Goal: Task Accomplishment & Management: Manage account settings

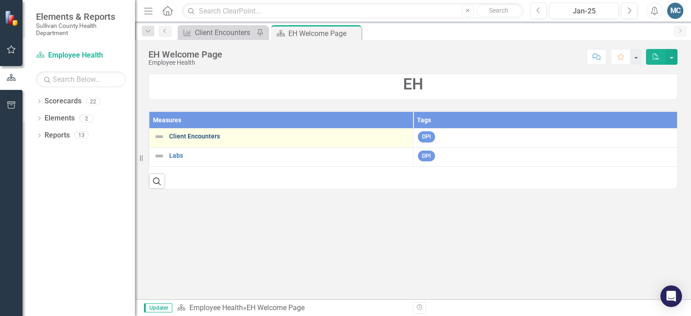
click at [183, 134] on link "Client Encounters" at bounding box center [288, 136] width 239 height 7
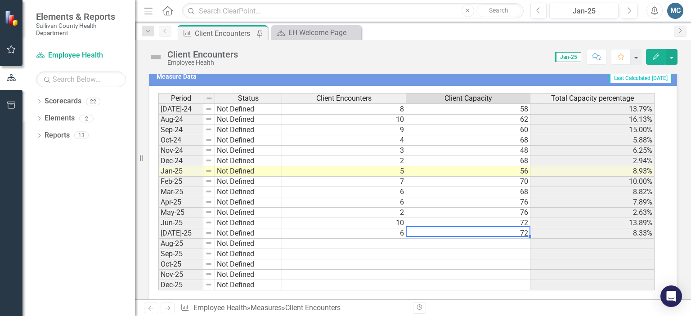
click at [513, 230] on tbody "Jun-23 Not Defined 0 Jul-23 Not Defined 1 Aug-23 Not Defined 1 Sep-23 Not Defin…" at bounding box center [406, 129] width 496 height 321
click at [517, 232] on td "72" at bounding box center [468, 233] width 124 height 10
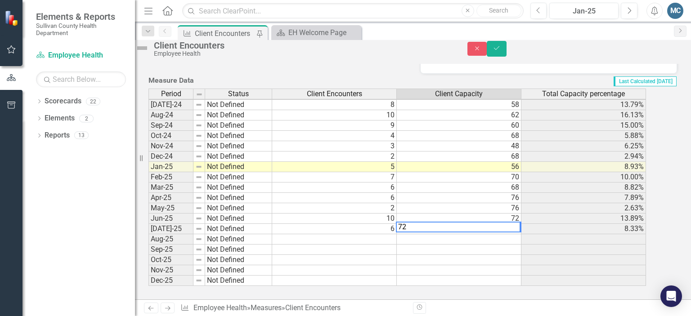
type textarea "7"
type textarea "51"
click at [500, 51] on icon "Save" at bounding box center [496, 48] width 8 height 6
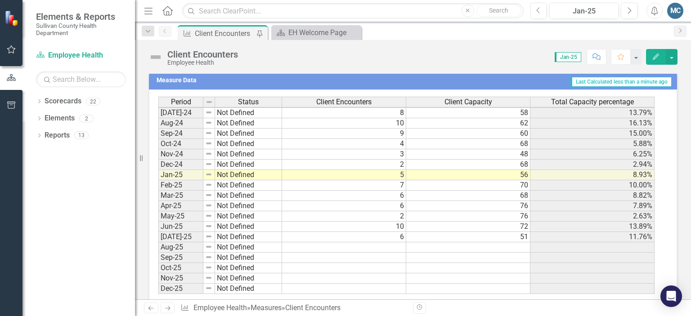
scroll to position [558, 0]
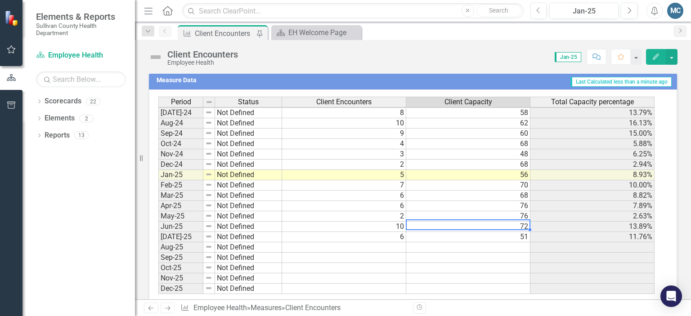
click at [518, 219] on tbody "Jun-23 Not Defined 0 Jul-23 Not Defined 1 Aug-23 Not Defined 1 Sep-23 Not Defin…" at bounding box center [406, 133] width 496 height 321
click at [518, 222] on td "72" at bounding box center [468, 227] width 124 height 10
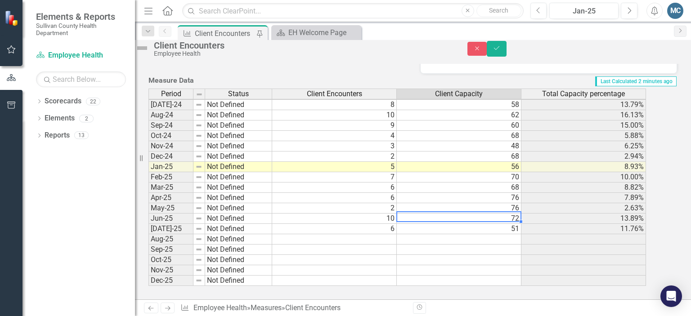
click at [516, 224] on td "72" at bounding box center [459, 219] width 125 height 10
type textarea "7"
click at [517, 213] on td "76" at bounding box center [459, 208] width 125 height 10
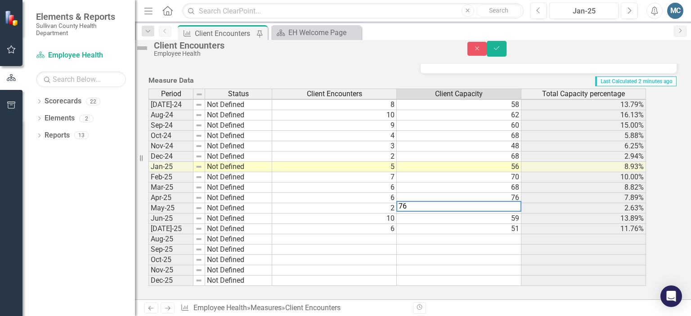
type textarea "7"
click at [515, 203] on td "76" at bounding box center [459, 198] width 125 height 10
type textarea "7"
click at [516, 193] on td "68" at bounding box center [459, 188] width 125 height 10
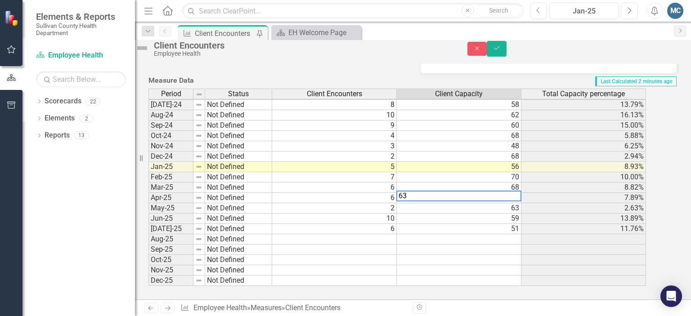
click at [516, 193] on td "68" at bounding box center [459, 188] width 125 height 10
type textarea "6"
click at [514, 183] on td "70" at bounding box center [459, 177] width 125 height 10
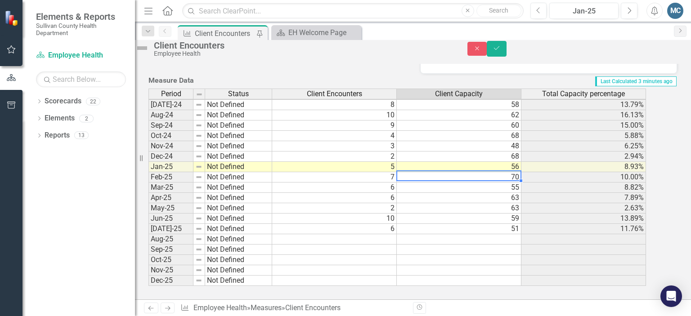
click at [514, 183] on td "70" at bounding box center [459, 177] width 125 height 10
type textarea "7"
click at [510, 171] on td "56" at bounding box center [459, 167] width 125 height 10
type textarea "5"
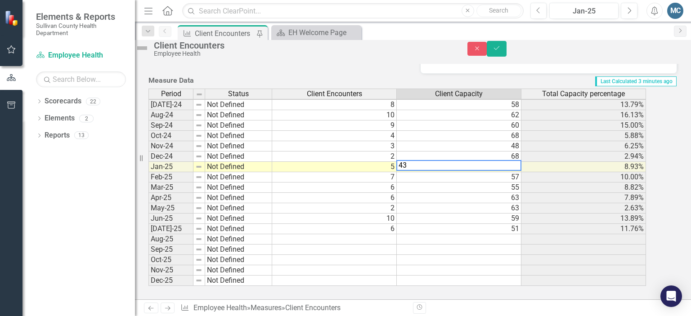
click at [511, 162] on td "68" at bounding box center [459, 157] width 125 height 10
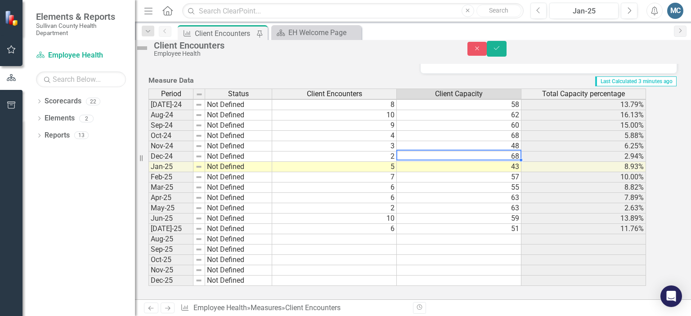
click at [511, 162] on td "68" at bounding box center [459, 157] width 125 height 10
type textarea "6"
click at [514, 152] on td "48" at bounding box center [459, 146] width 125 height 10
type textarea "4"
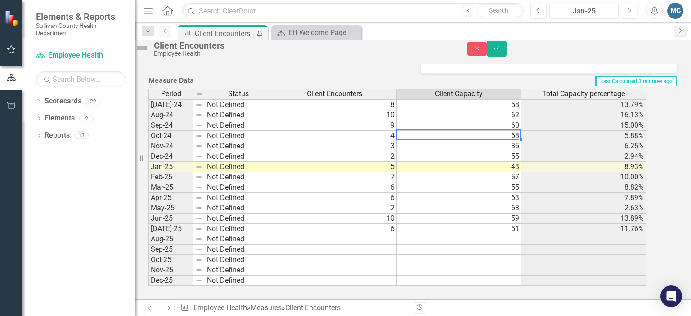
click at [514, 141] on td "68" at bounding box center [459, 136] width 125 height 10
type textarea "6"
click at [515, 131] on td "60" at bounding box center [459, 125] width 125 height 10
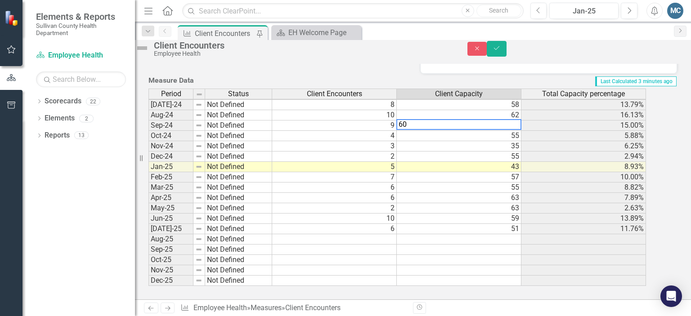
type textarea "6"
click at [513, 120] on td "62" at bounding box center [459, 115] width 125 height 10
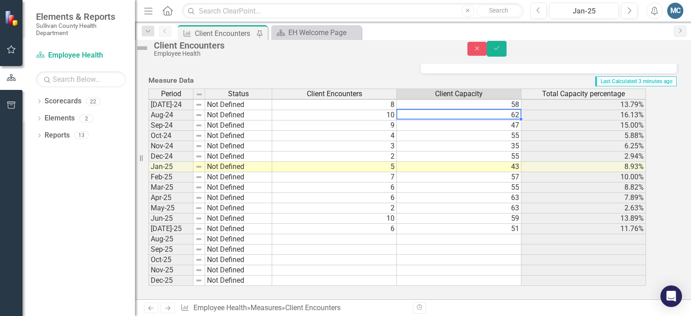
click at [513, 120] on td "62" at bounding box center [459, 115] width 125 height 10
type textarea "6"
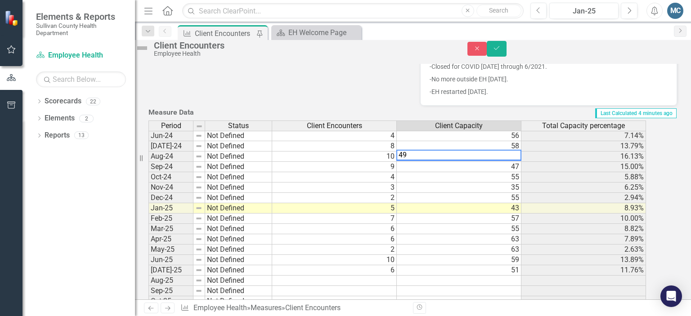
scroll to position [395, 0]
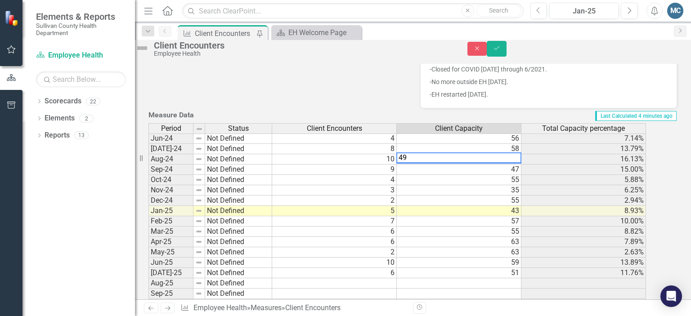
click at [490, 154] on td "58" at bounding box center [459, 149] width 125 height 10
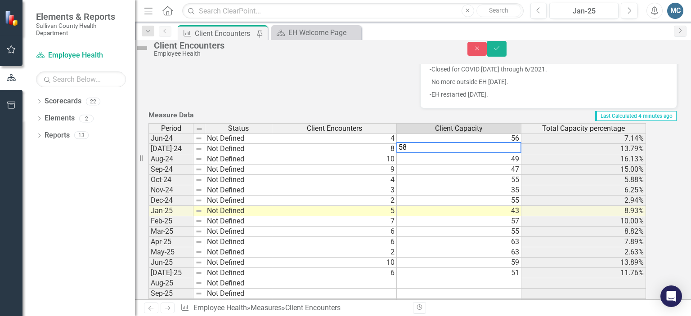
type textarea "5"
type textarea "45"
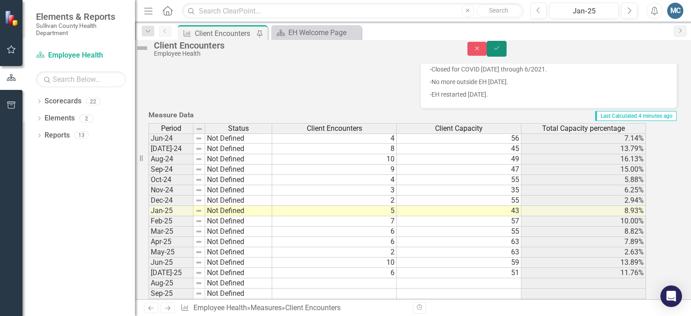
click at [506, 48] on button "Save" at bounding box center [496, 49] width 20 height 16
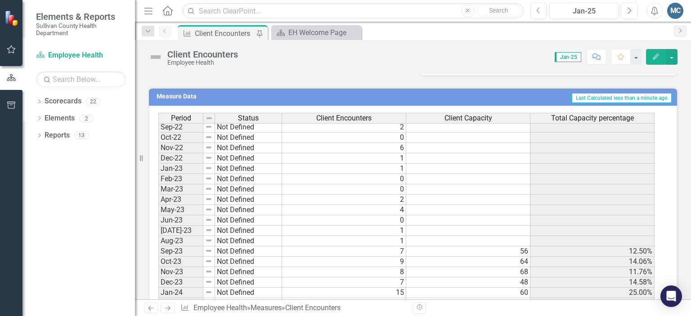
scroll to position [337, 0]
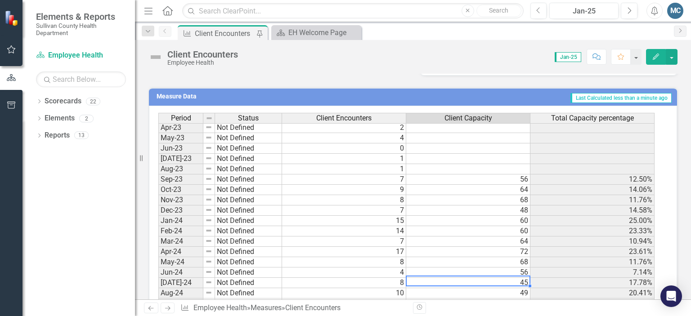
click at [459, 278] on tbody "Jun-22 Not Defined 1 Jul-22 Not Defined 7 Aug-22 Not Defined 0 Sep-22 Not Defin…" at bounding box center [406, 221] width 496 height 404
click at [463, 268] on td "56" at bounding box center [468, 273] width 124 height 10
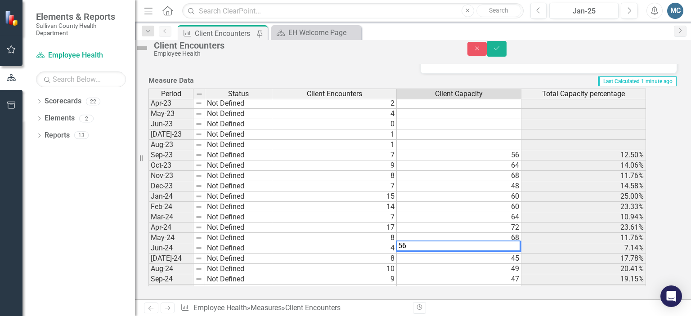
type textarea "5"
click at [464, 243] on td "68" at bounding box center [459, 238] width 125 height 10
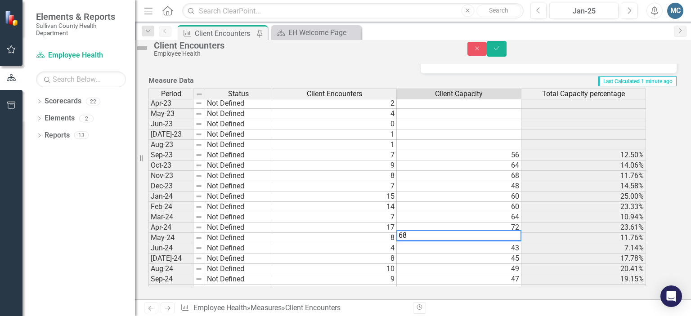
type textarea "6"
click at [464, 233] on td "72" at bounding box center [459, 228] width 125 height 10
type textarea "7"
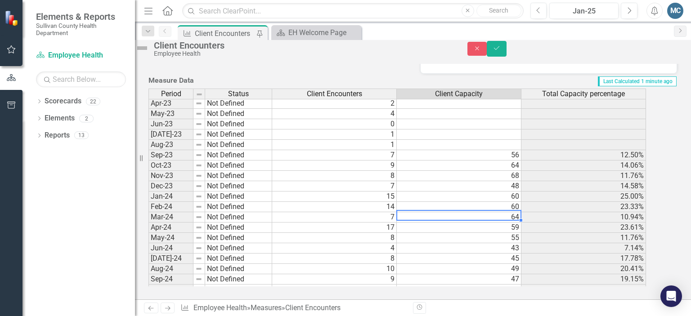
click at [466, 223] on td "64" at bounding box center [459, 217] width 125 height 10
type textarea "6"
click at [469, 212] on td "60" at bounding box center [459, 207] width 125 height 10
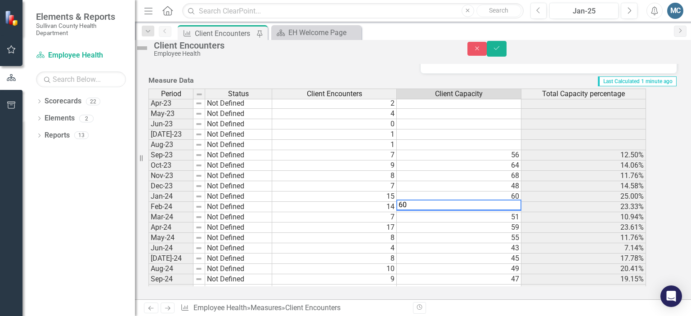
type textarea "6"
click at [473, 202] on td "60" at bounding box center [459, 197] width 125 height 10
type textarea "6"
click at [484, 192] on td "48" at bounding box center [459, 186] width 125 height 10
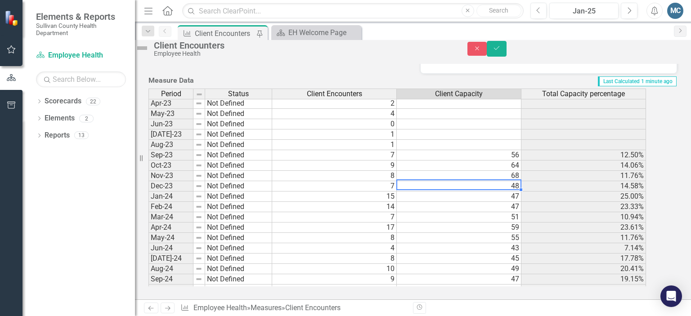
click at [484, 192] on td "48" at bounding box center [459, 186] width 125 height 10
type textarea "4"
click at [484, 181] on td "68" at bounding box center [459, 176] width 125 height 10
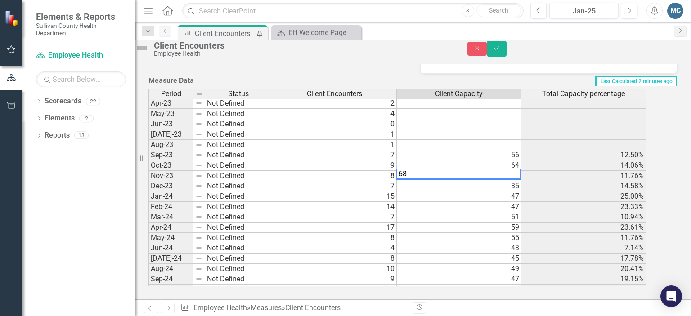
type textarea "6"
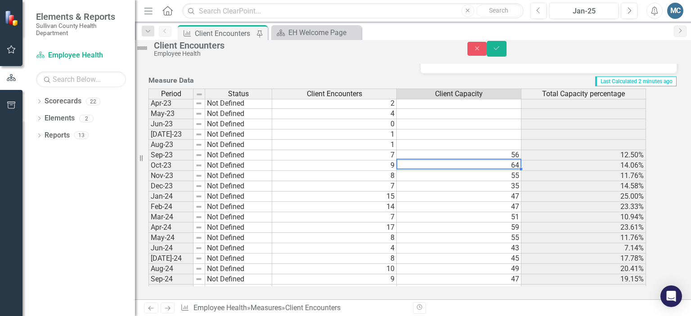
click at [490, 171] on td "64" at bounding box center [459, 166] width 125 height 10
type textarea "6"
click at [493, 161] on td "56" at bounding box center [459, 155] width 125 height 10
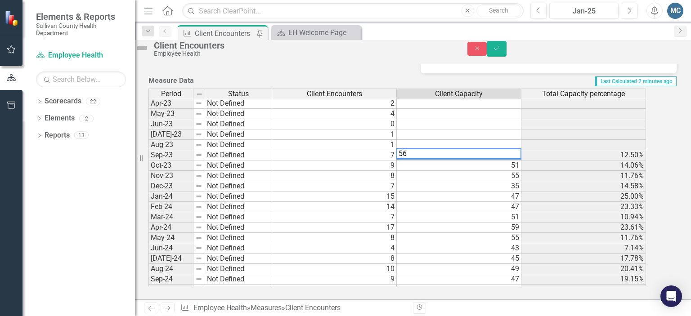
type textarea "5"
type textarea "43"
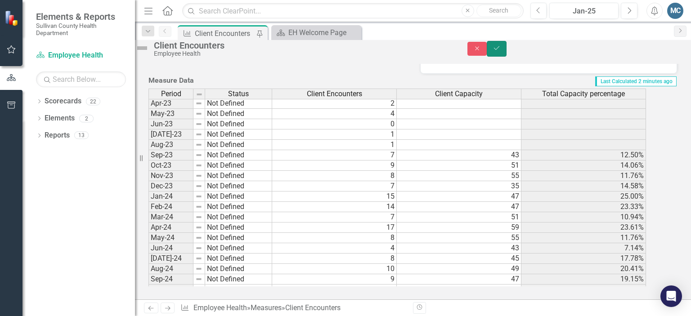
click at [500, 51] on icon "Save" at bounding box center [496, 48] width 8 height 6
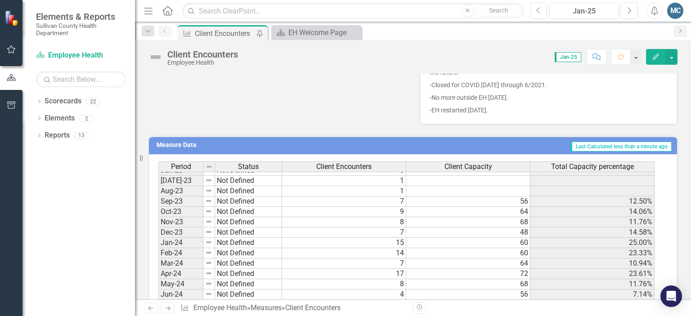
scroll to position [433, 0]
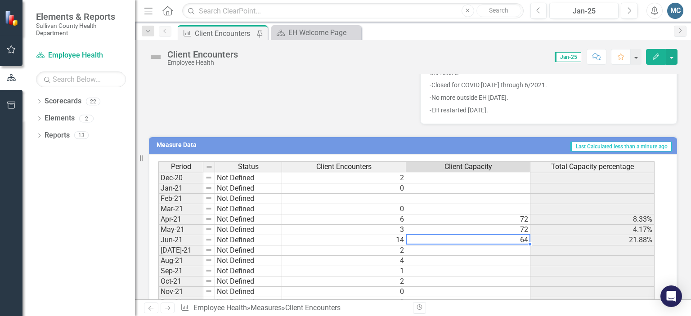
click at [471, 237] on tbody "Jun-20 Not Defined 7 Jul-20 Not Defined 0 Aug-20 Not Defined 1 Sep-20 Not Defin…" at bounding box center [406, 261] width 496 height 300
click at [471, 237] on td "64" at bounding box center [468, 240] width 124 height 10
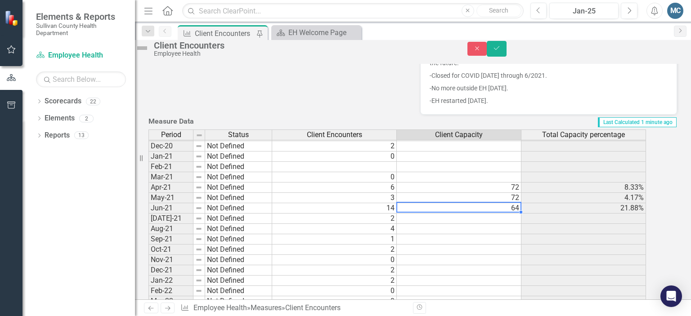
click at [471, 214] on td "64" at bounding box center [459, 208] width 125 height 10
type textarea "6"
click at [481, 203] on td "72" at bounding box center [459, 198] width 125 height 10
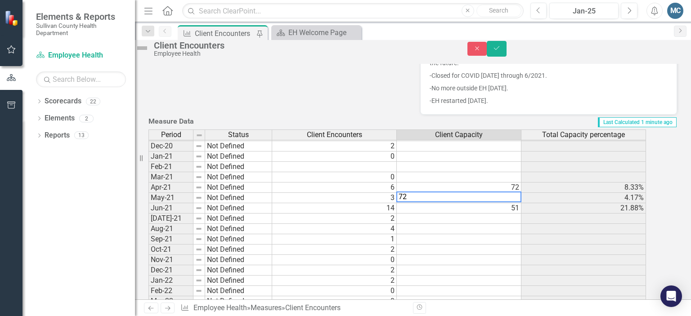
type textarea "7"
click at [485, 193] on td "72" at bounding box center [459, 188] width 125 height 10
type textarea "7"
type textarea "59"
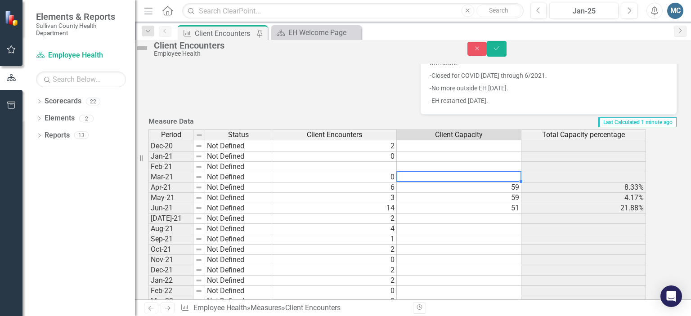
click at [490, 183] on td at bounding box center [459, 177] width 125 height 10
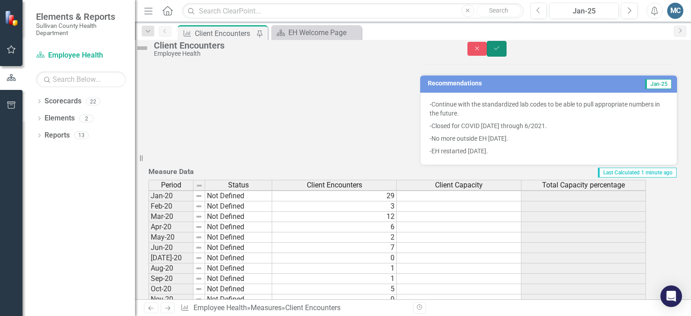
click at [500, 51] on icon "Save" at bounding box center [496, 48] width 8 height 6
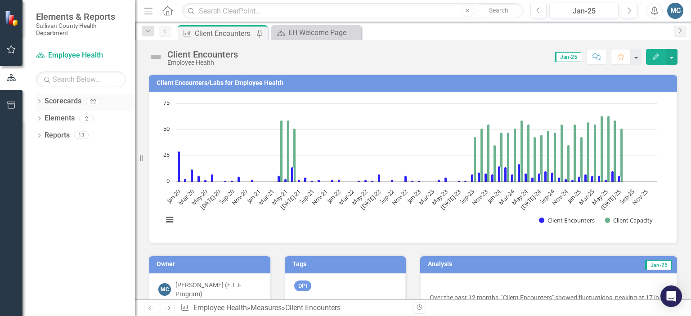
click at [41, 100] on icon "Dropdown" at bounding box center [39, 102] width 6 height 5
click at [34, 116] on icon "Dropdown" at bounding box center [30, 118] width 7 height 5
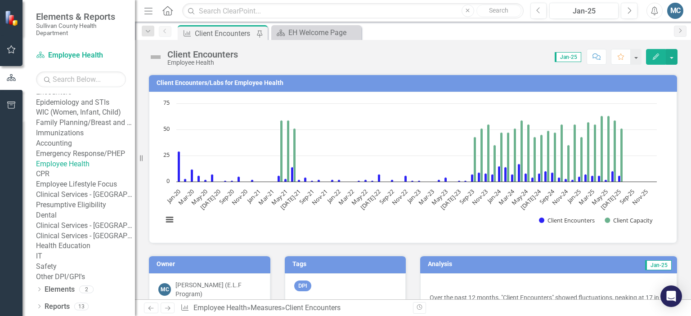
click at [87, 190] on link "Employee Lifestyle Focus" at bounding box center [85, 184] width 99 height 10
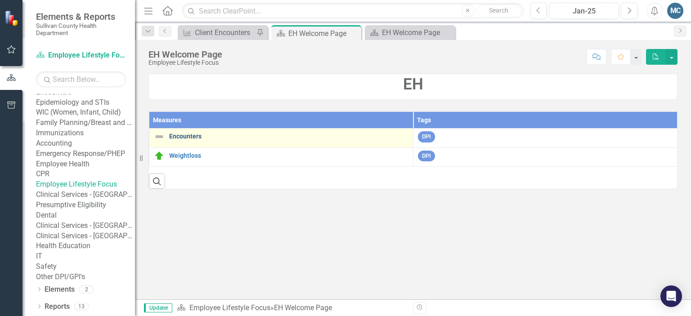
click at [182, 134] on link "Encounters" at bounding box center [288, 136] width 239 height 7
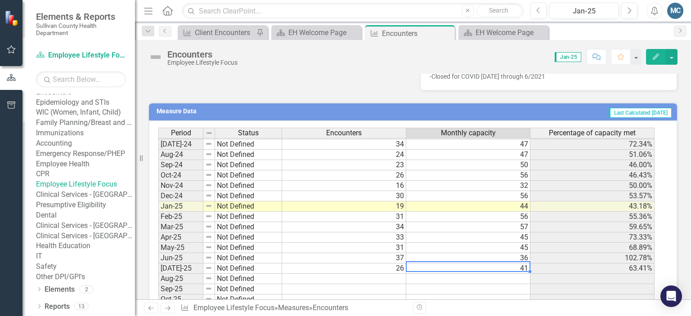
click at [460, 263] on tbody "Jun-23 Not Defined 27 62 43.55% Jul-23 Not Defined 24 60 40.00% Aug-23 Not Defi…" at bounding box center [406, 164] width 496 height 321
click at [460, 263] on td "41" at bounding box center [468, 268] width 124 height 10
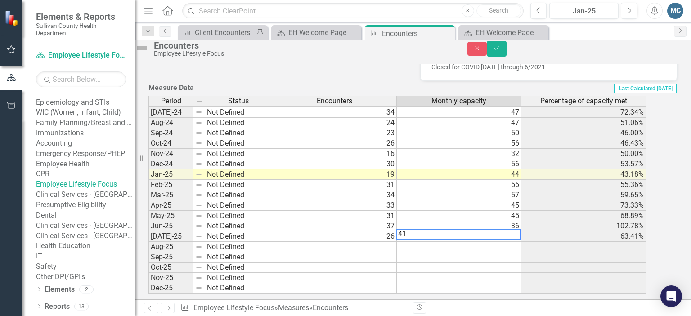
type textarea "4"
click at [470, 232] on td "36" at bounding box center [459, 226] width 125 height 10
type textarea "3"
click at [491, 221] on td "45" at bounding box center [459, 216] width 125 height 10
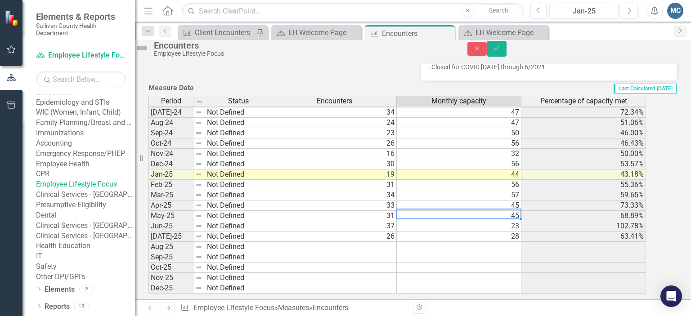
click at [491, 221] on td "45" at bounding box center [459, 216] width 125 height 10
type textarea "4"
click at [467, 211] on td "45" at bounding box center [459, 206] width 125 height 10
type textarea "4"
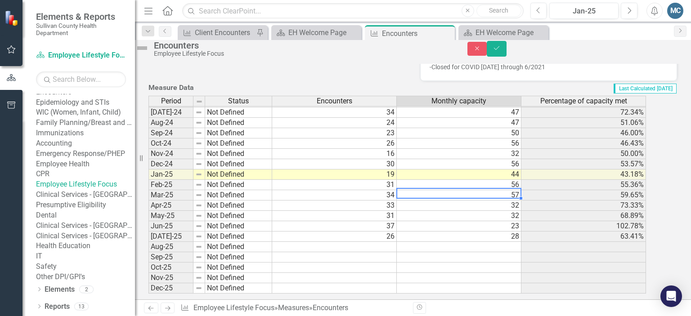
click at [486, 201] on td "57" at bounding box center [459, 195] width 125 height 10
type textarea "5"
click at [494, 190] on td "56" at bounding box center [459, 185] width 125 height 10
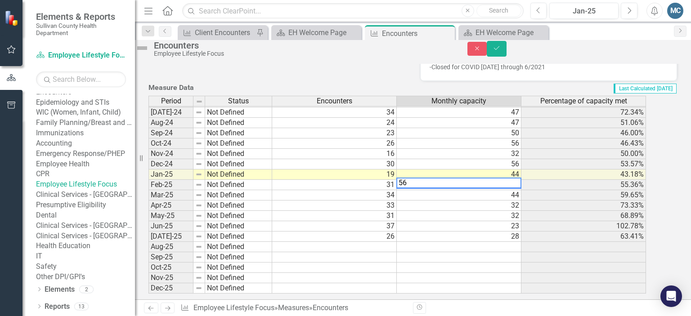
type textarea "5"
click at [497, 180] on td "44" at bounding box center [459, 174] width 125 height 10
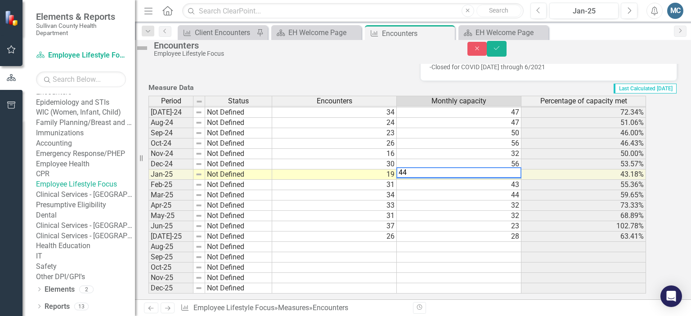
type textarea "4"
click at [506, 169] on td "56" at bounding box center [459, 164] width 125 height 10
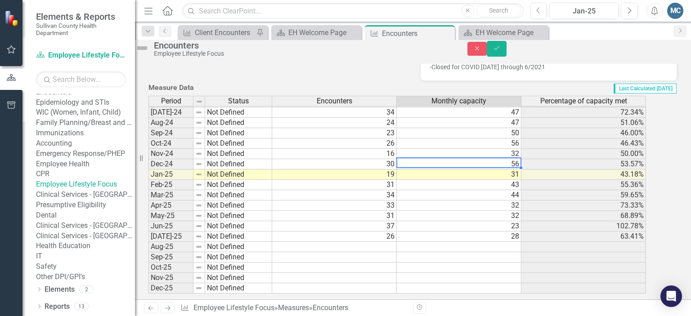
click at [506, 169] on td "56" at bounding box center [459, 164] width 125 height 10
type textarea "5"
type textarea "43"
click at [510, 159] on td "32" at bounding box center [459, 154] width 125 height 10
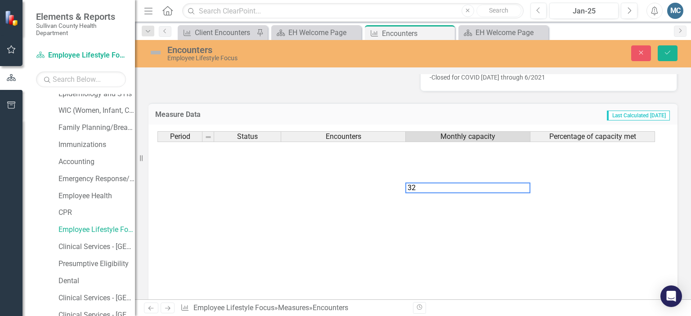
scroll to position [558, 0]
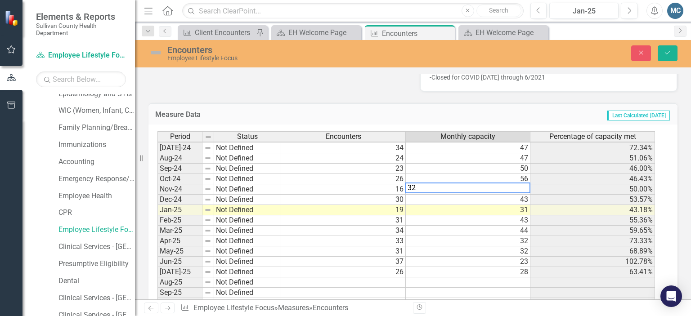
type textarea "3"
click at [517, 174] on td "56" at bounding box center [468, 179] width 125 height 10
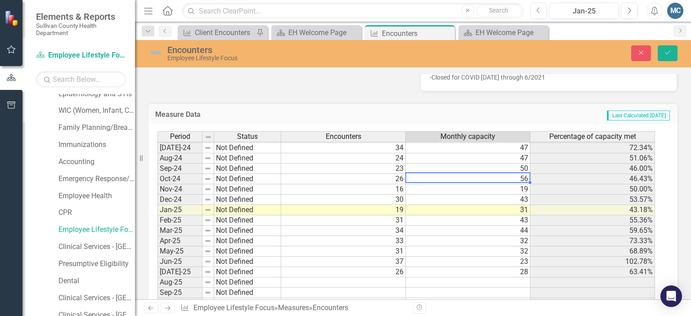
click at [517, 174] on td "56" at bounding box center [468, 179] width 125 height 10
type textarea "5"
click at [515, 165] on td "50" at bounding box center [468, 169] width 125 height 10
type textarea "5"
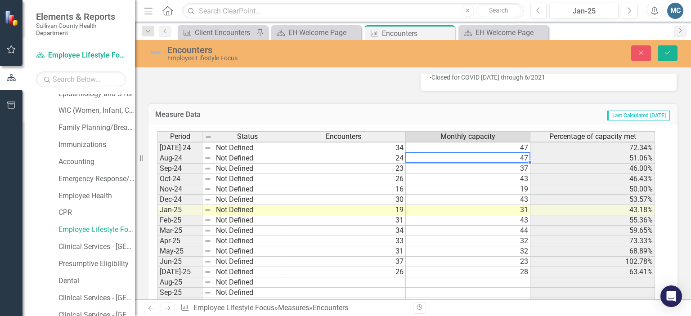
click at [516, 156] on td "47" at bounding box center [468, 158] width 125 height 10
type textarea "4"
click at [501, 145] on td "47" at bounding box center [468, 148] width 125 height 10
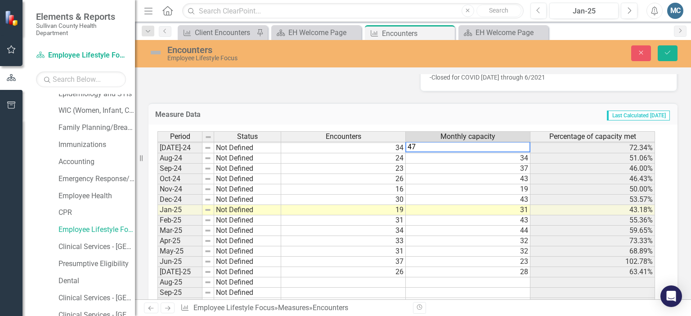
type textarea "4"
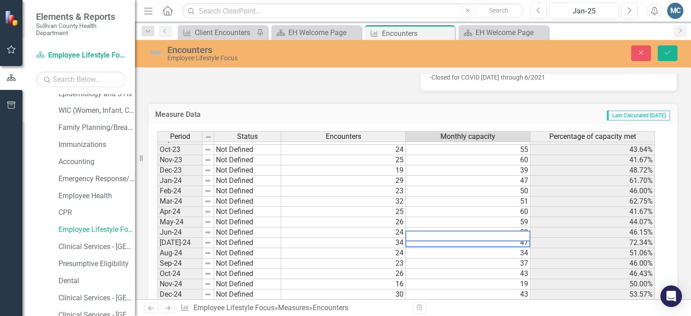
scroll to position [455, 0]
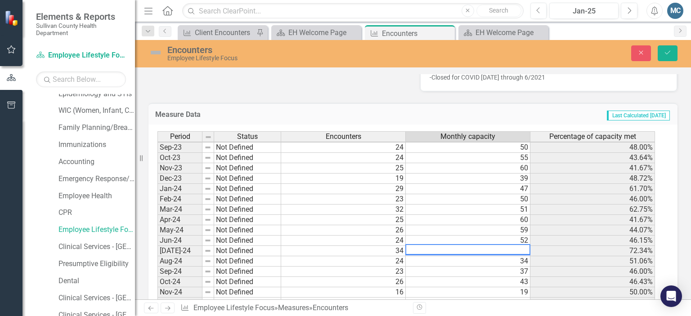
click at [464, 249] on textarea at bounding box center [467, 249] width 125 height 11
click at [482, 236] on tbody "Oct-22 Not Defined 23 56 41.07% Nov-22 Not Defined 20 55 36.36% Dec-22 Not Defi…" at bounding box center [405, 230] width 497 height 404
click at [482, 236] on td "52" at bounding box center [468, 241] width 125 height 10
type textarea "5"
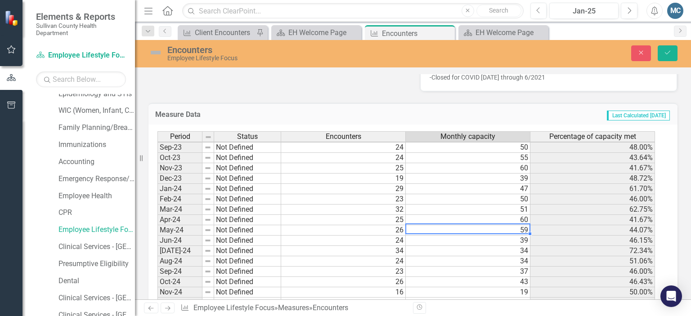
click at [484, 229] on td "59" at bounding box center [468, 230] width 125 height 10
type textarea "5"
click at [487, 217] on td "60" at bounding box center [468, 220] width 125 height 10
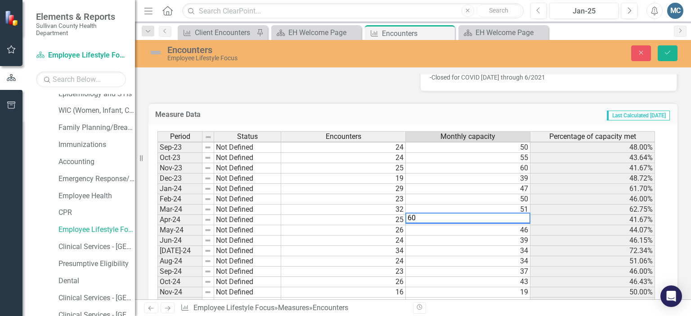
type textarea "6"
click at [492, 205] on td "51" at bounding box center [468, 210] width 125 height 10
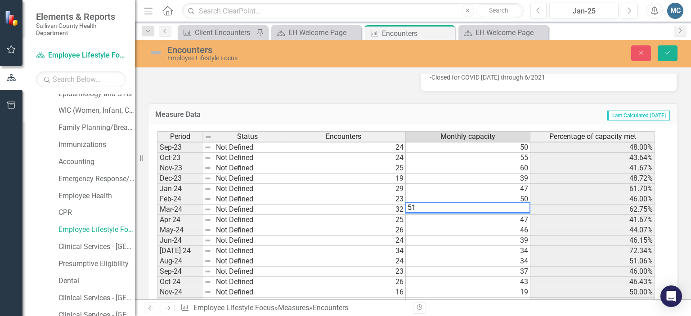
type textarea "5"
click at [496, 194] on td "50" at bounding box center [468, 199] width 125 height 10
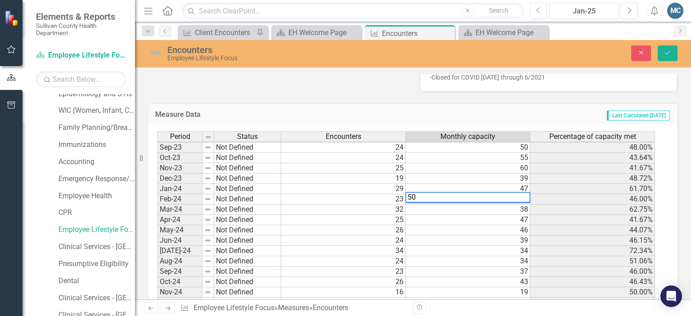
type textarea "5"
click at [496, 187] on td "47" at bounding box center [468, 189] width 125 height 10
type textarea "4"
click at [497, 178] on td "39" at bounding box center [468, 179] width 125 height 10
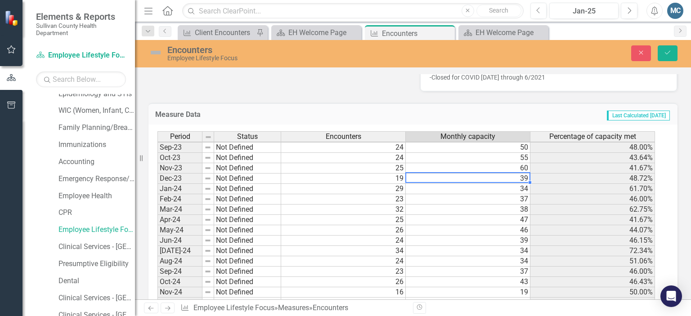
click at [497, 178] on td "39" at bounding box center [468, 179] width 125 height 10
type textarea "3"
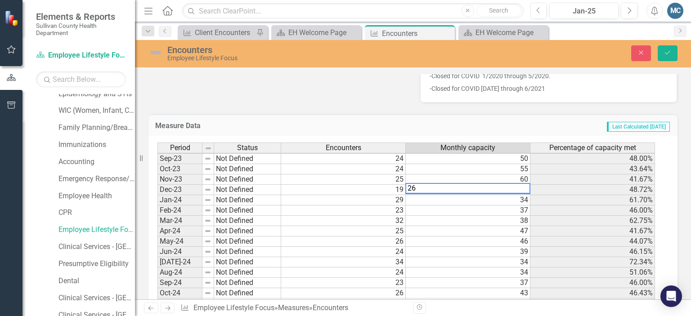
scroll to position [310, 0]
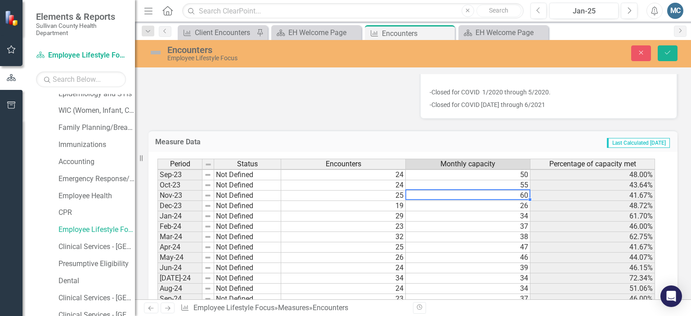
click at [495, 191] on td "60" at bounding box center [468, 196] width 125 height 10
type textarea "6"
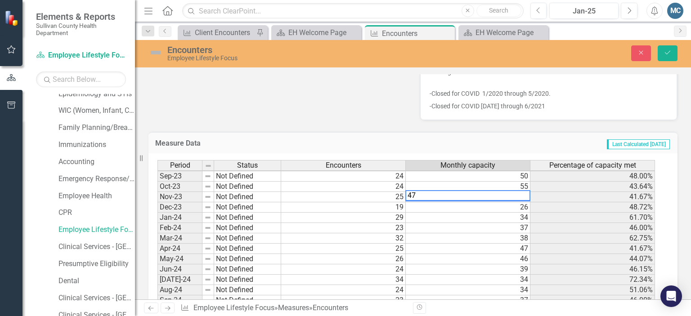
scroll to position [308, 0]
click at [495, 182] on td "55" at bounding box center [468, 187] width 125 height 10
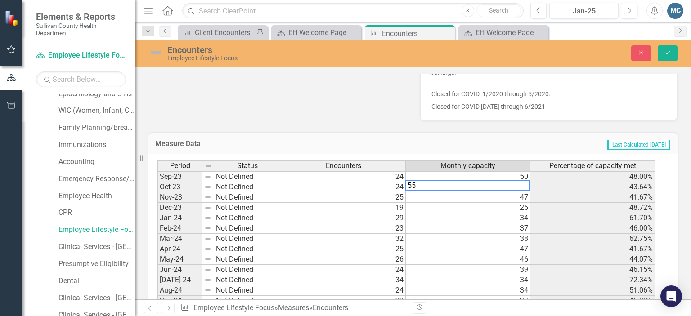
type textarea "5"
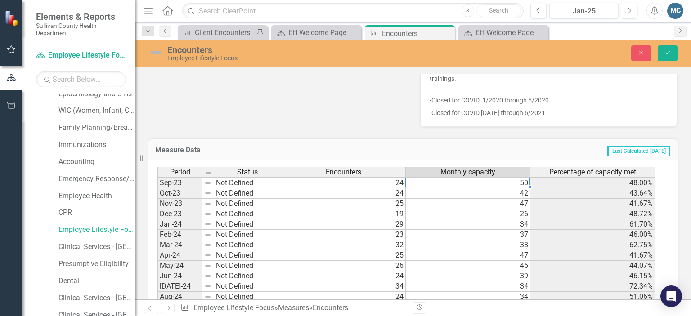
scroll to position [455, 0]
click at [497, 178] on td "50" at bounding box center [468, 183] width 125 height 10
type textarea "5"
type textarea "37"
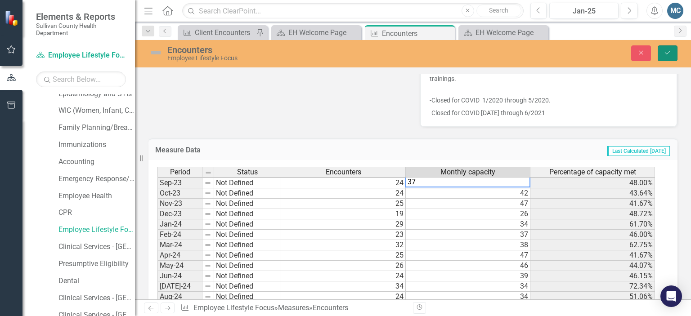
click at [669, 53] on icon "Save" at bounding box center [667, 52] width 8 height 6
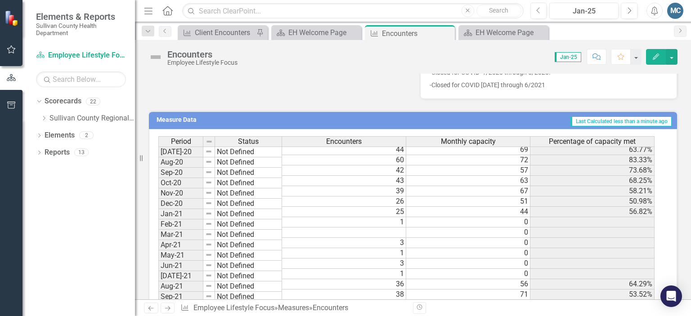
scroll to position [54, 0]
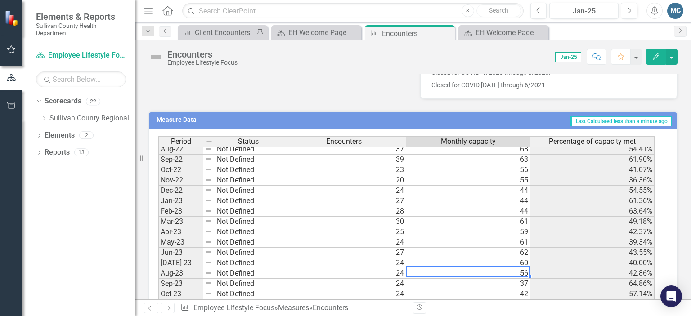
click at [460, 269] on tbody "Nov-21 Not Defined 24 43 55.81% Dec-21 Not Defined 26 56 46.43% Jan-22 Not Defi…" at bounding box center [406, 242] width 496 height 383
click at [498, 269] on td "56" at bounding box center [468, 273] width 124 height 10
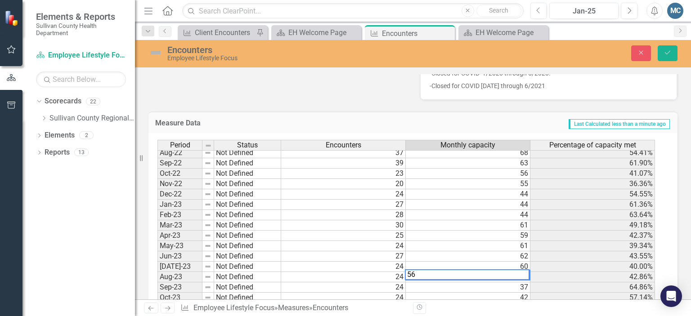
type textarea "5"
click at [499, 262] on td "60" at bounding box center [468, 267] width 125 height 10
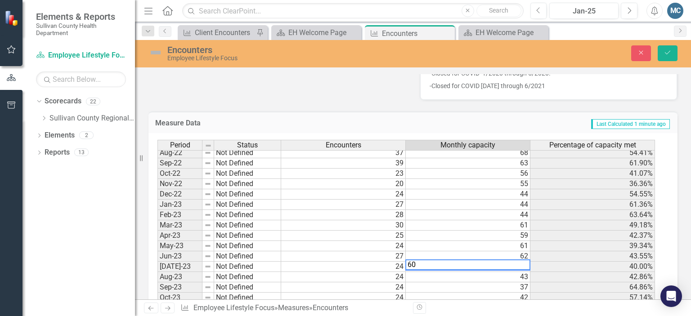
type textarea "6"
click at [504, 251] on td "62" at bounding box center [468, 256] width 125 height 10
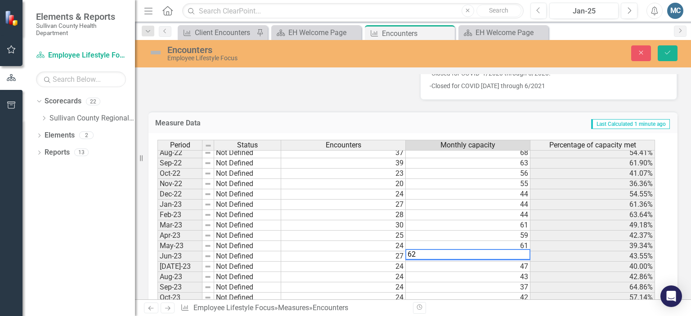
type textarea "6"
click at [503, 242] on td "61" at bounding box center [468, 246] width 125 height 10
type textarea "6"
click at [504, 233] on td "59" at bounding box center [468, 236] width 125 height 10
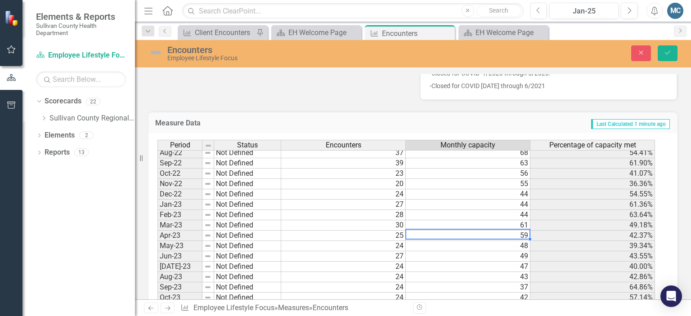
click at [504, 233] on td "59" at bounding box center [468, 236] width 125 height 10
type textarea "5"
click at [507, 221] on td "61" at bounding box center [468, 225] width 125 height 10
type textarea "6"
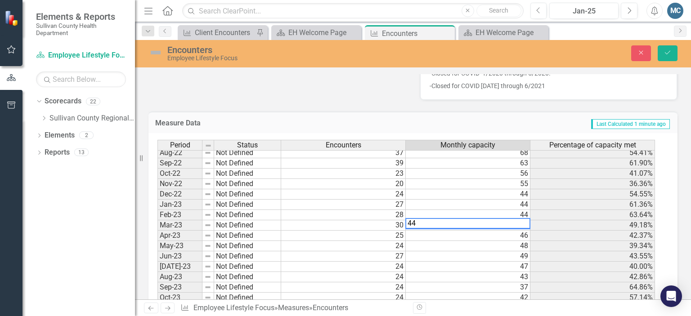
click at [509, 212] on td "44" at bounding box center [468, 215] width 125 height 10
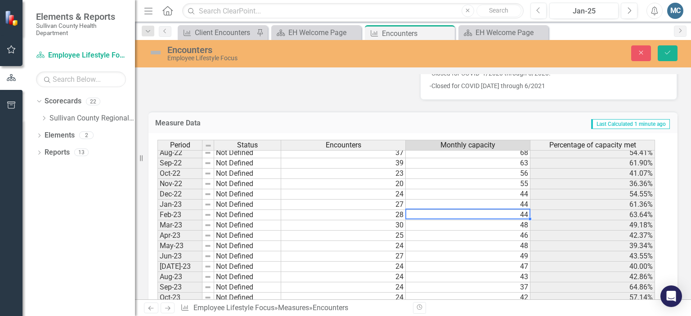
click at [509, 212] on td "44" at bounding box center [468, 215] width 125 height 10
type textarea "4"
click at [516, 201] on td "44" at bounding box center [468, 205] width 125 height 10
type textarea "4"
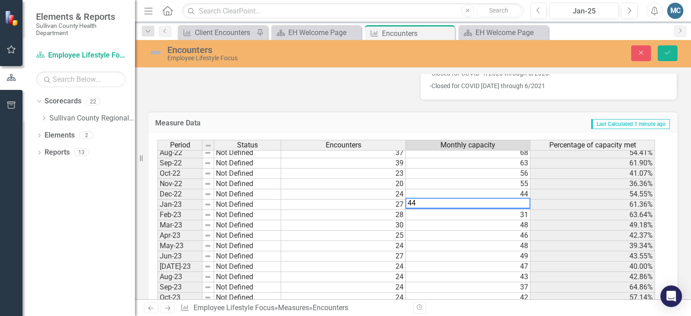
click at [514, 192] on td "44" at bounding box center [468, 194] width 125 height 10
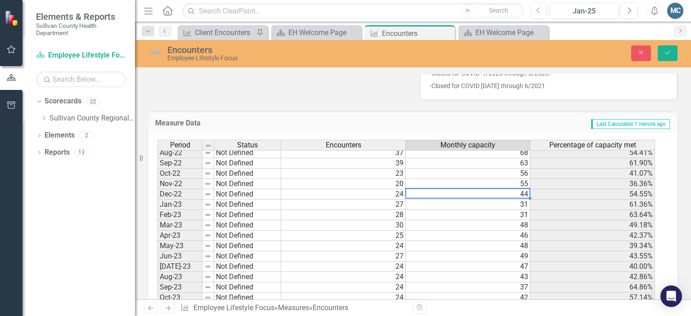
click at [514, 192] on td "44" at bounding box center [468, 194] width 125 height 10
type textarea "4"
click at [512, 182] on td "55" at bounding box center [468, 184] width 125 height 10
type textarea "5"
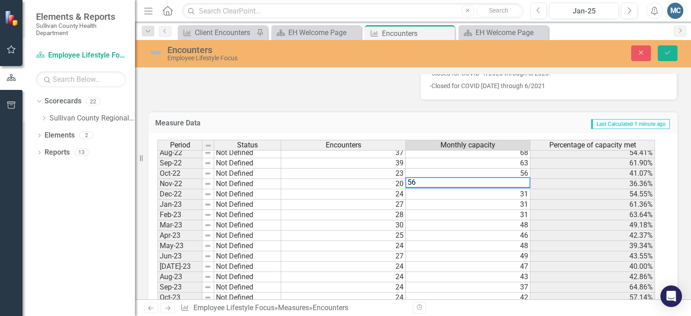
click at [508, 172] on td "56" at bounding box center [468, 174] width 125 height 10
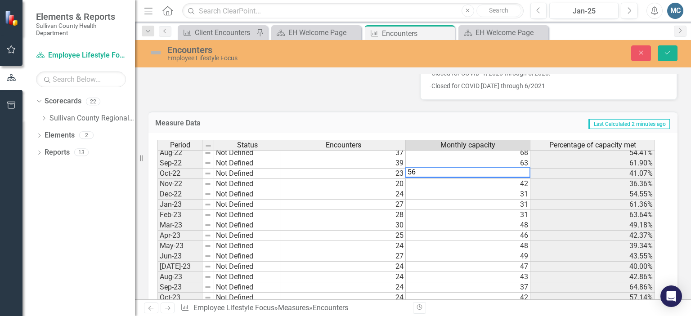
type textarea "5"
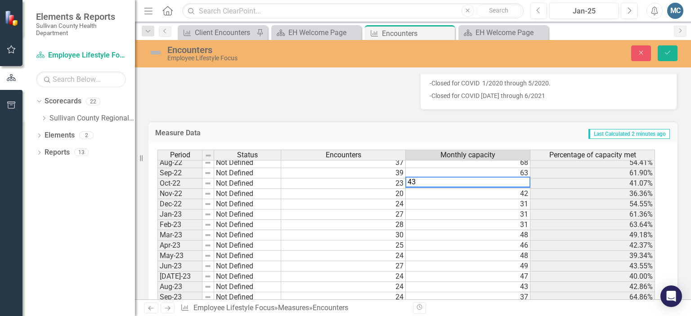
scroll to position [318, 0]
click at [503, 172] on td "63" at bounding box center [468, 174] width 125 height 10
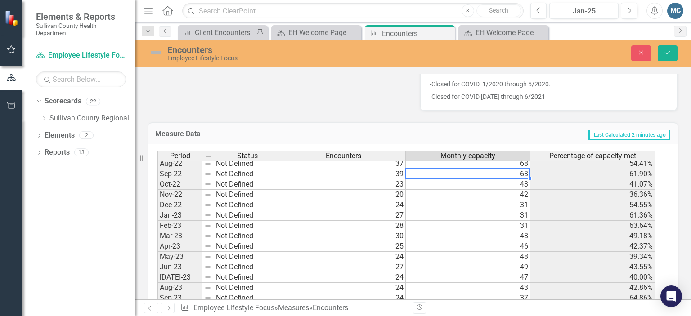
click at [503, 172] on td "63" at bounding box center [468, 174] width 125 height 10
type textarea "6"
type textarea "50"
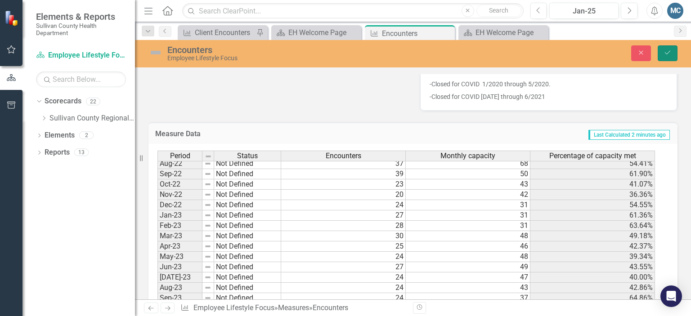
click at [664, 51] on icon "Save" at bounding box center [667, 52] width 8 height 6
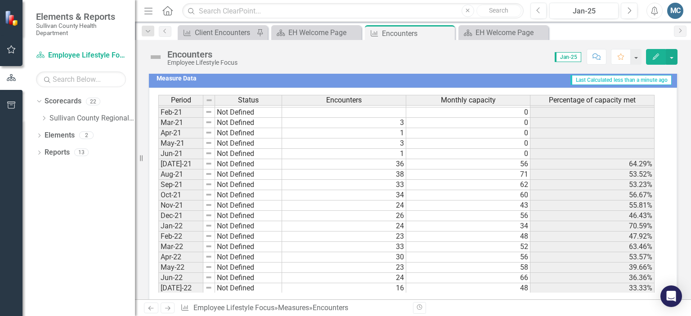
scroll to position [156, 0]
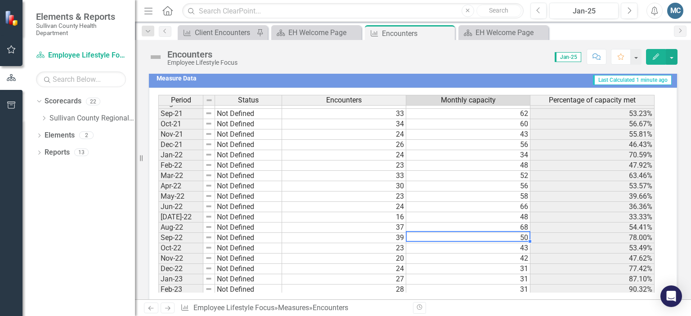
click at [492, 235] on td "50" at bounding box center [468, 238] width 124 height 10
click at [493, 224] on td "68" at bounding box center [468, 228] width 124 height 10
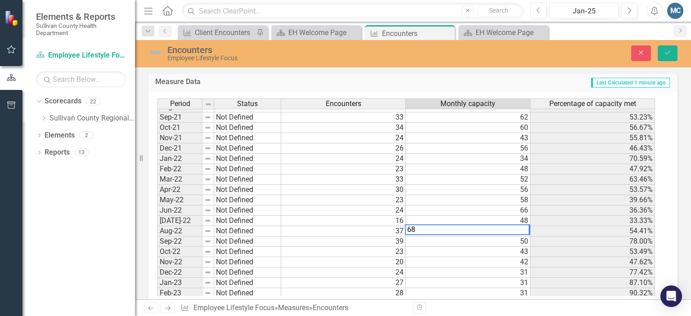
type textarea "6"
click at [496, 217] on td "48" at bounding box center [468, 221] width 125 height 10
type textarea "4"
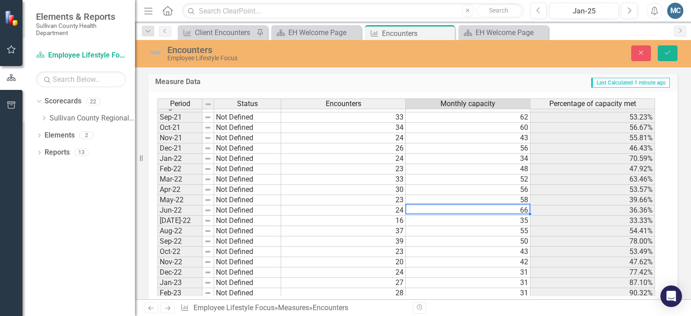
click at [497, 210] on td "66" at bounding box center [468, 210] width 125 height 10
type textarea "6"
click at [497, 197] on td "58" at bounding box center [468, 200] width 125 height 10
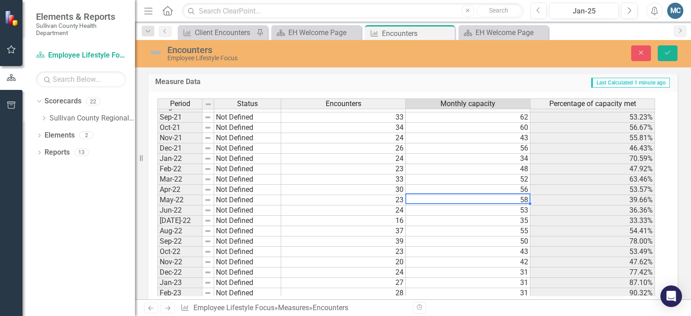
click at [497, 197] on td "58" at bounding box center [468, 200] width 125 height 10
type textarea "5"
click at [496, 186] on td "56" at bounding box center [468, 190] width 125 height 10
type textarea "5"
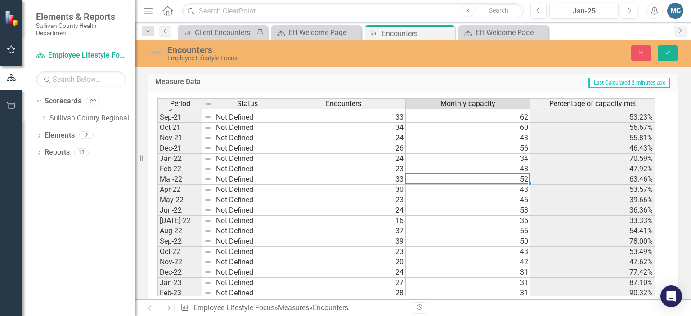
click at [496, 178] on td "52" at bounding box center [468, 179] width 125 height 10
type textarea "5"
click at [498, 164] on td "48" at bounding box center [468, 169] width 125 height 10
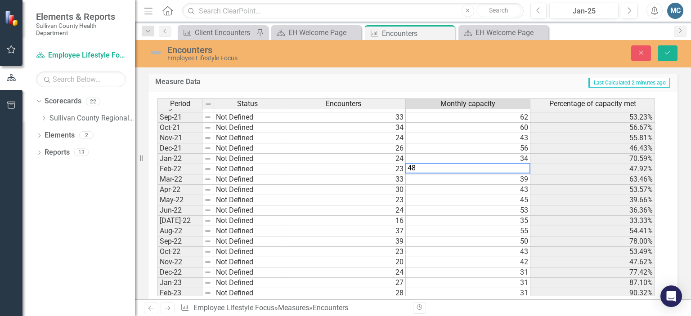
type textarea "4"
click at [502, 154] on td "34" at bounding box center [468, 159] width 125 height 10
type textarea "3"
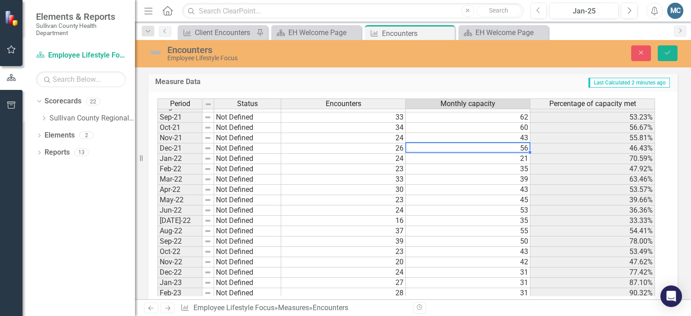
click at [503, 147] on td "56" at bounding box center [468, 148] width 125 height 10
type textarea "5"
click at [501, 136] on td "43" at bounding box center [468, 138] width 125 height 10
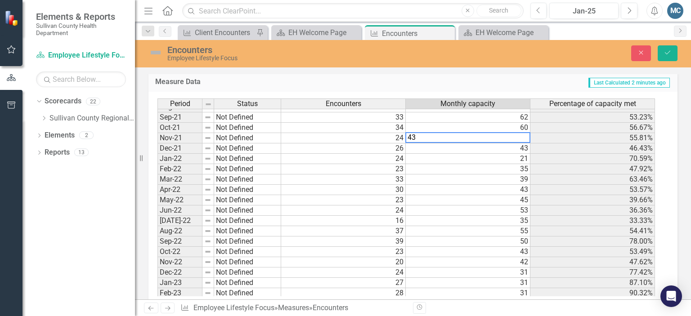
type textarea "4"
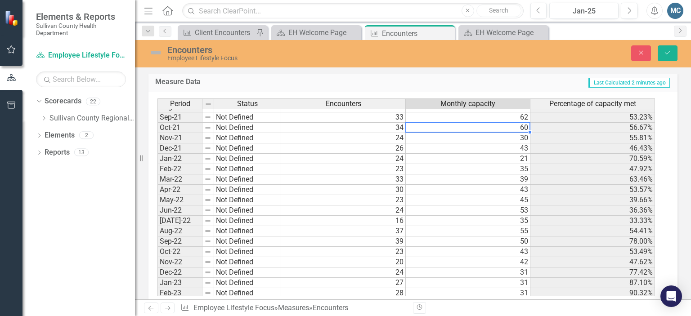
click at [495, 123] on td "60" at bounding box center [468, 128] width 125 height 10
type textarea "6"
click at [495, 116] on td "62" at bounding box center [468, 117] width 125 height 10
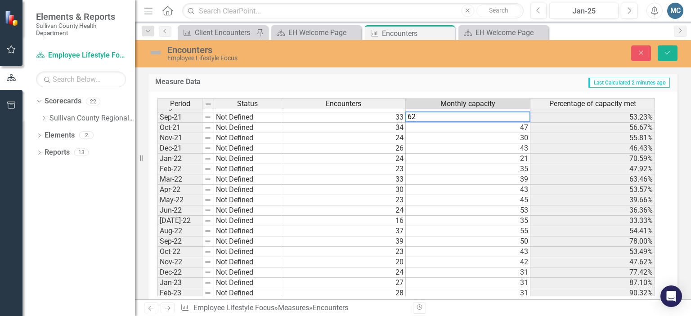
type textarea "6"
type textarea "49"
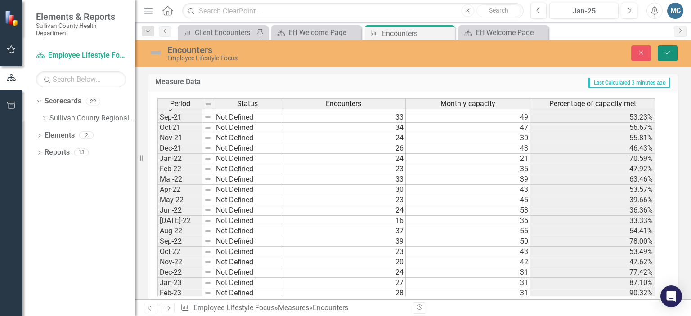
click at [664, 56] on button "Save" at bounding box center [667, 53] width 20 height 16
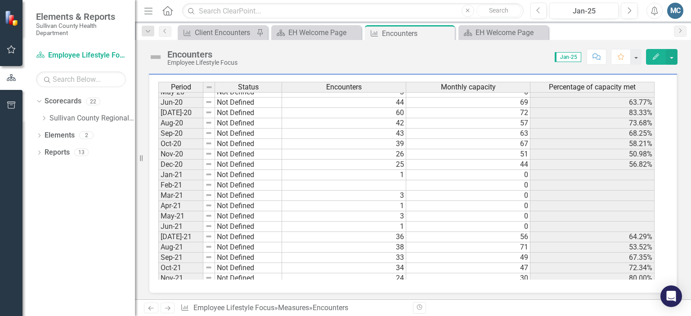
scroll to position [51, 0]
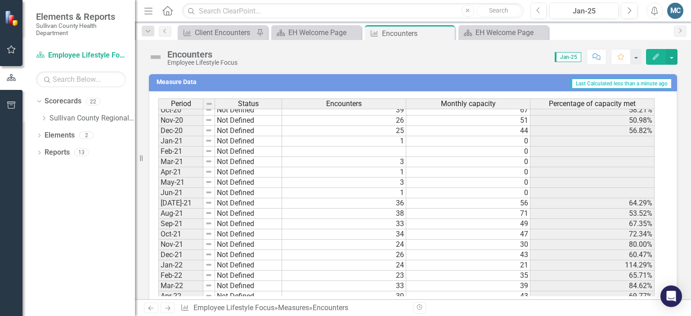
click at [478, 219] on td "49" at bounding box center [468, 224] width 124 height 10
click at [478, 210] on td "71" at bounding box center [468, 214] width 124 height 10
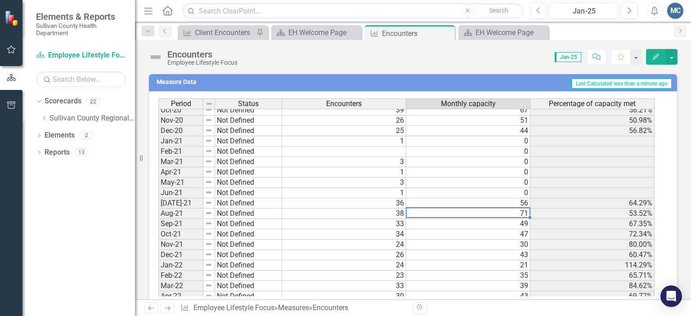
click at [478, 210] on td "71" at bounding box center [468, 214] width 124 height 10
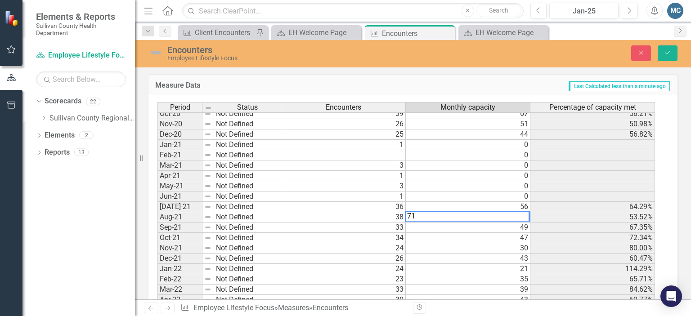
type textarea "7"
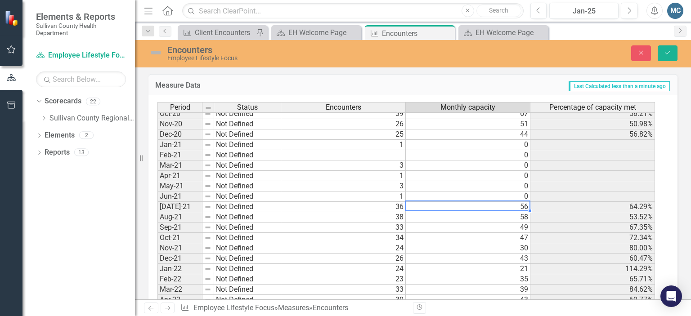
click at [478, 205] on td "56" at bounding box center [468, 207] width 125 height 10
type textarea "5"
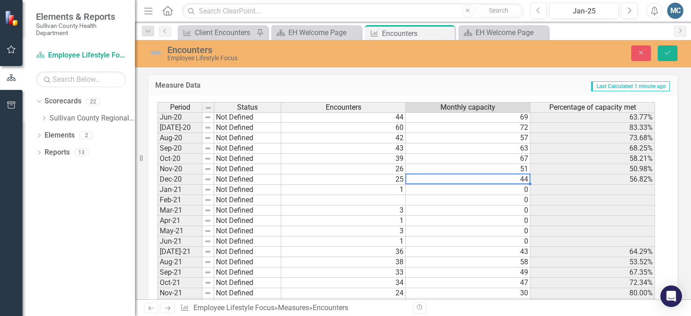
click at [483, 178] on tbody "Feb-20 Not Defined 44 0 Mar-20 Not Defined 24 0 Apr-20 Not Defined 0 0 May-20 N…" at bounding box center [405, 211] width 497 height 280
click at [483, 178] on td "44" at bounding box center [468, 179] width 125 height 10
type textarea "4"
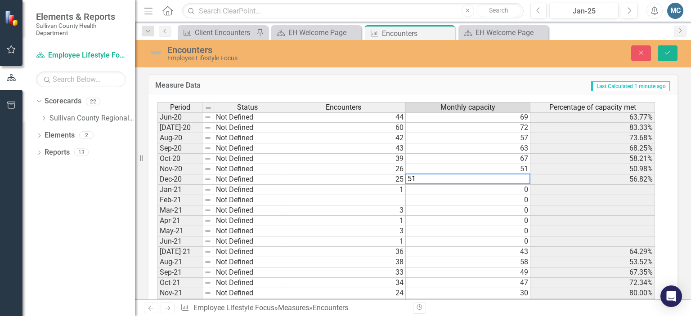
click at [484, 164] on td "51" at bounding box center [468, 169] width 125 height 10
type textarea "5"
click at [484, 155] on td "67" at bounding box center [468, 159] width 125 height 10
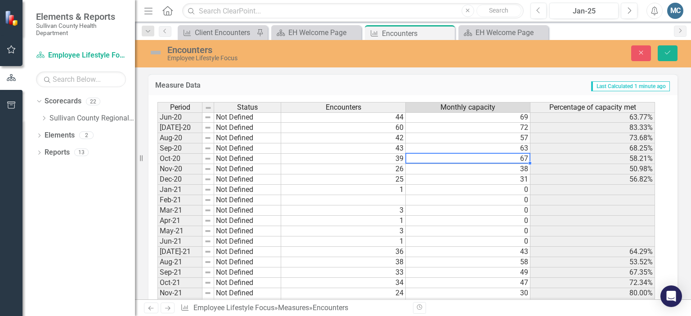
click at [484, 155] on td "67" at bounding box center [468, 159] width 125 height 10
type textarea "67"
click at [484, 155] on textarea "67" at bounding box center [467, 158] width 125 height 11
type textarea "6"
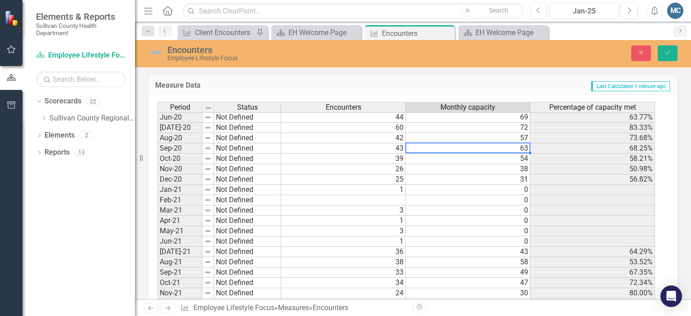
click at [484, 145] on td "63" at bounding box center [468, 148] width 125 height 10
type textarea "6"
click at [482, 137] on td "57" at bounding box center [468, 138] width 125 height 10
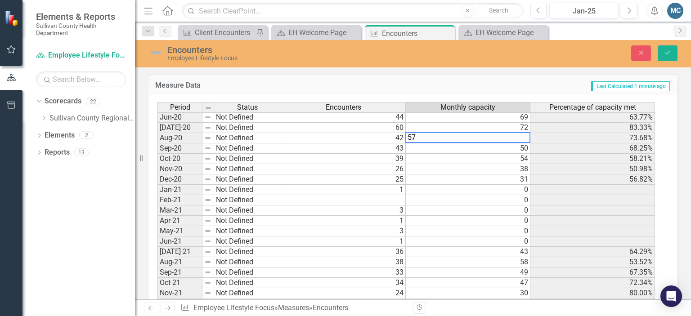
type textarea "5"
click at [482, 127] on td "72" at bounding box center [468, 128] width 125 height 10
type textarea "7"
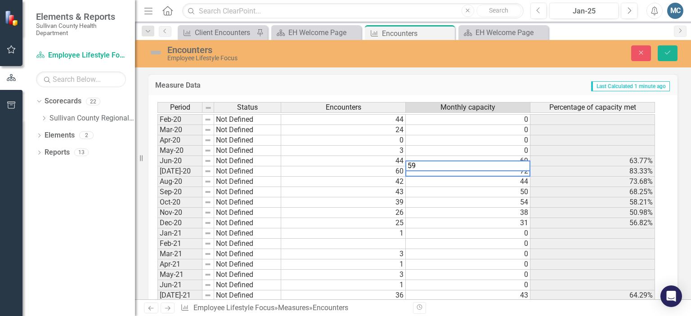
scroll to position [0, 0]
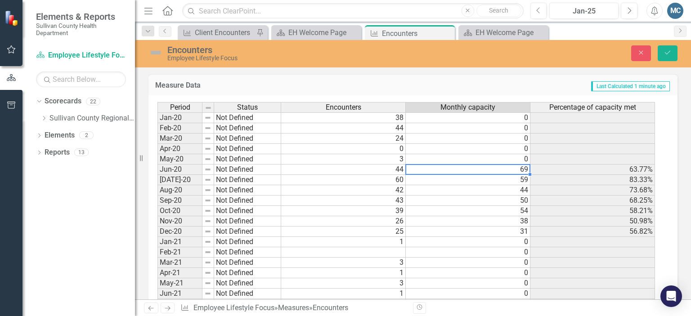
click at [477, 167] on td "69" at bounding box center [468, 170] width 125 height 10
type textarea "6"
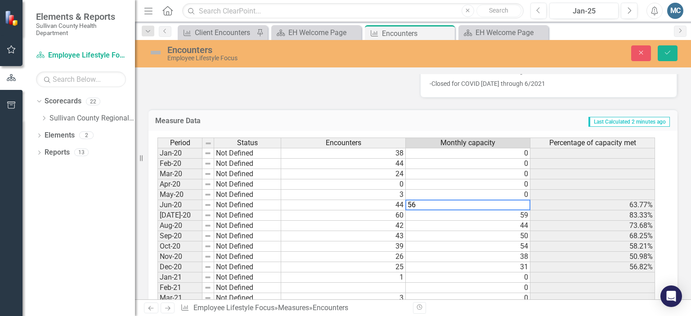
scroll to position [331, 0]
type textarea "56"
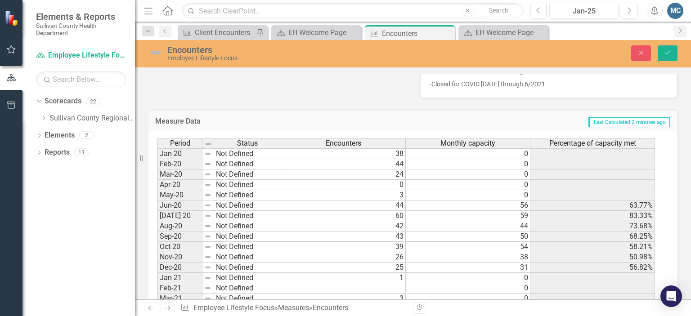
click at [551, 116] on td "Last Calculated 2 minutes ago" at bounding box center [505, 122] width 332 height 12
click at [666, 53] on icon "Save" at bounding box center [667, 52] width 8 height 6
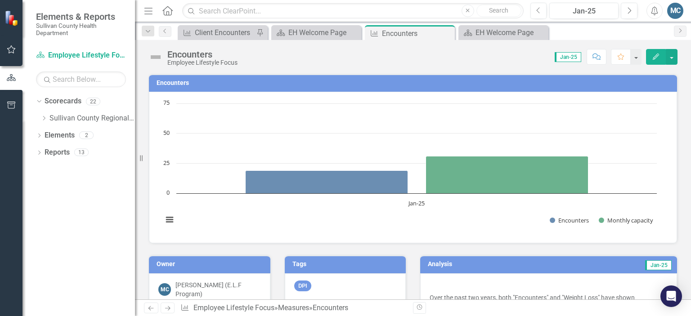
click at [459, 155] on rect "Interactive chart" at bounding box center [409, 166] width 503 height 135
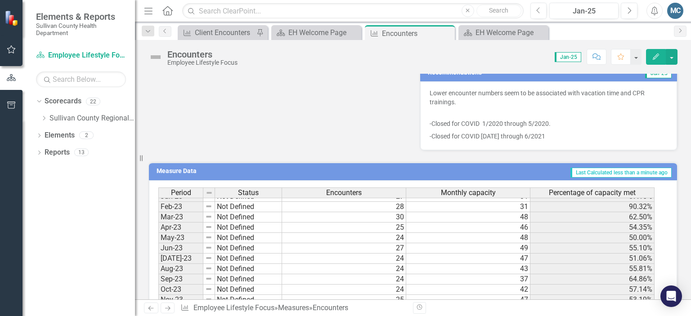
scroll to position [390, 0]
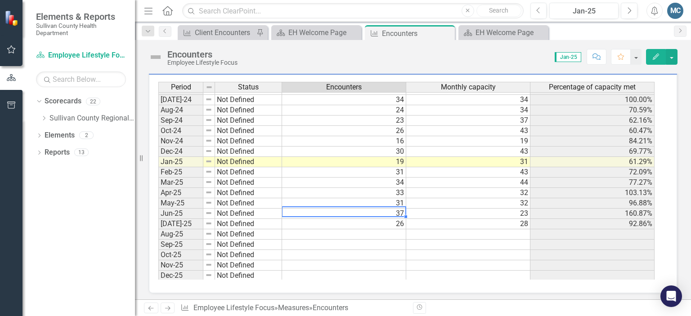
click at [368, 211] on td "37" at bounding box center [344, 214] width 124 height 10
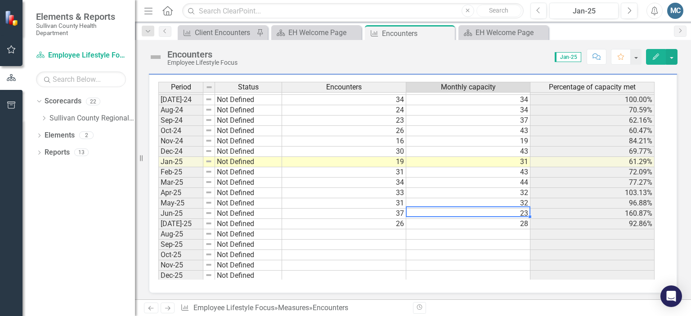
click at [460, 209] on td "23" at bounding box center [468, 214] width 124 height 10
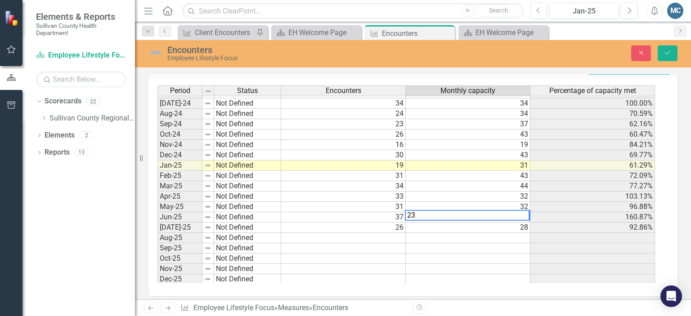
scroll to position [387, 0]
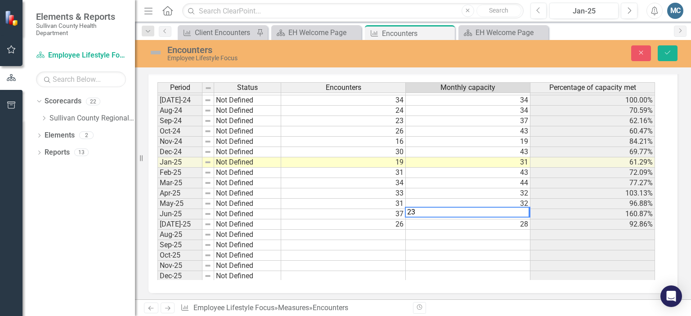
type textarea "2"
type textarea "39"
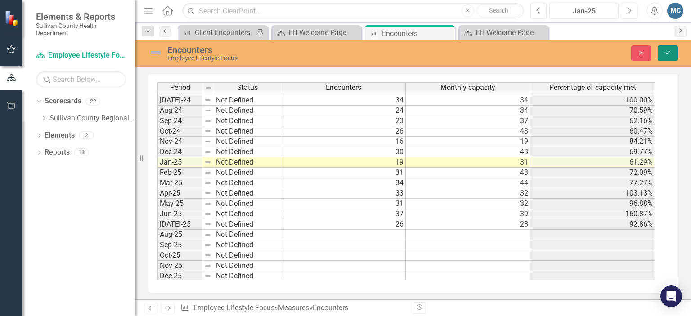
click at [665, 57] on button "Save" at bounding box center [667, 53] width 20 height 16
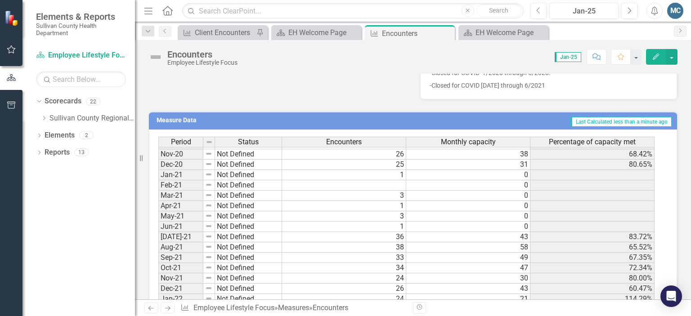
scroll to position [103, 0]
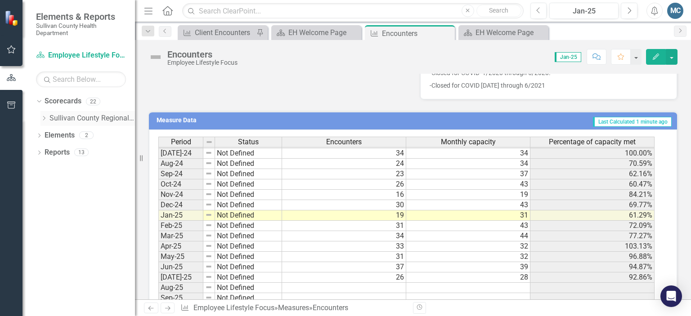
click at [43, 116] on icon "Dropdown" at bounding box center [43, 118] width 7 height 5
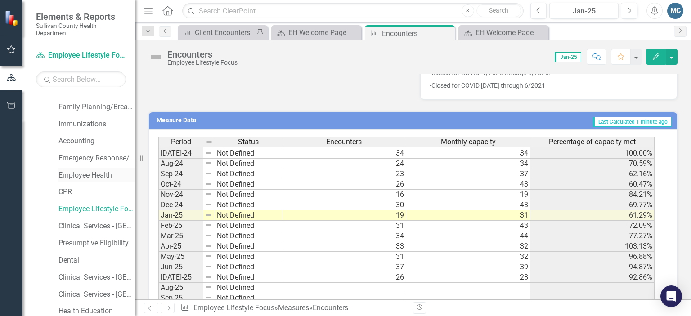
click at [91, 175] on link "Employee Health" at bounding box center [96, 175] width 76 height 10
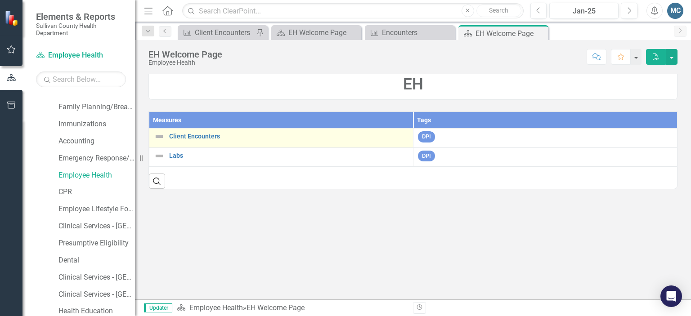
click at [192, 132] on div "Client Encounters" at bounding box center [281, 136] width 254 height 11
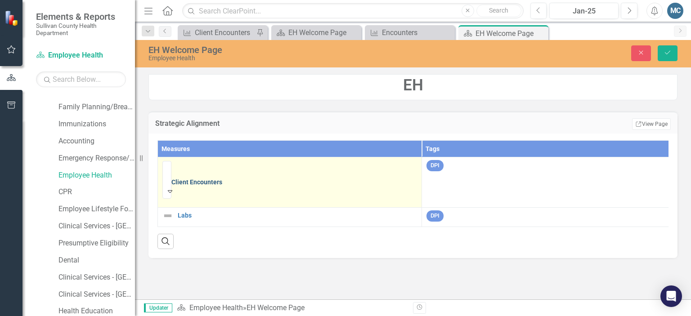
click at [229, 179] on link "Client Encounters" at bounding box center [293, 182] width 245 height 7
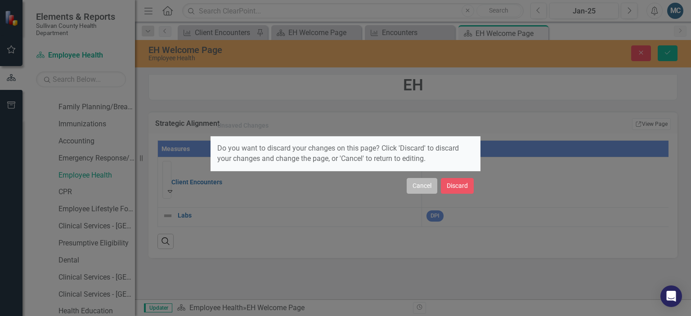
click at [424, 185] on button "Cancel" at bounding box center [421, 186] width 31 height 16
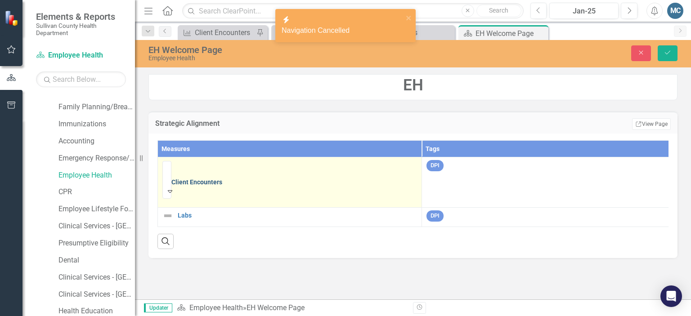
click at [230, 179] on link "Client Encounters" at bounding box center [293, 182] width 245 height 7
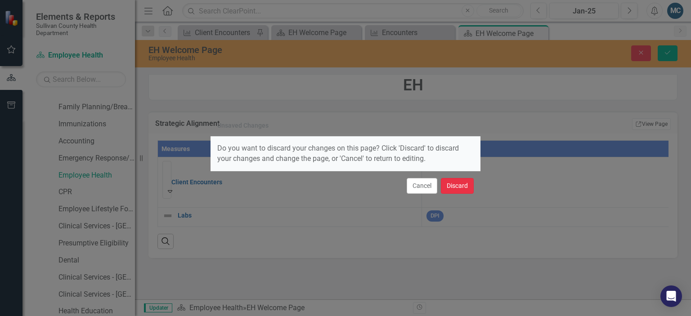
click at [454, 182] on button "Discard" at bounding box center [457, 186] width 33 height 16
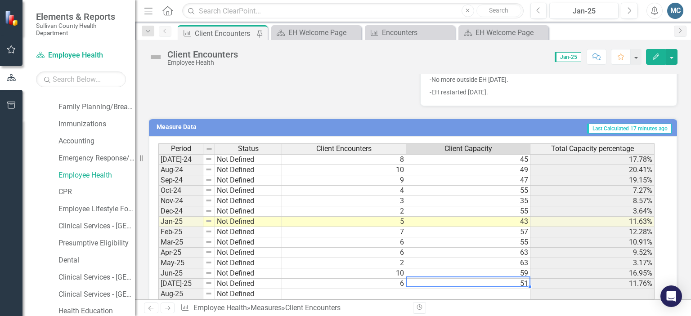
click at [480, 279] on tbody "Jun-23 Not Defined 0 [DATE]-23 Not Defined [DATE]-23 Not Defined [DATE]-23 Not …" at bounding box center [406, 180] width 496 height 321
click at [480, 279] on td "51" at bounding box center [468, 284] width 124 height 10
type textarea "51"
click at [480, 279] on textarea "51" at bounding box center [468, 281] width 125 height 11
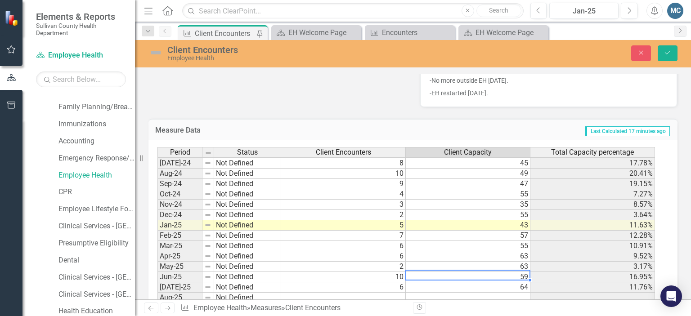
click at [494, 274] on td "59" at bounding box center [468, 277] width 125 height 10
type textarea "5"
click at [496, 263] on td "63" at bounding box center [468, 267] width 125 height 10
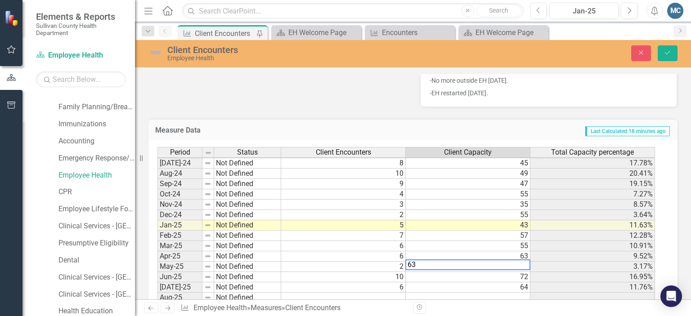
type textarea "6"
click at [502, 254] on td "63" at bounding box center [468, 256] width 125 height 10
type textarea "6"
click at [502, 241] on td "55" at bounding box center [468, 246] width 125 height 10
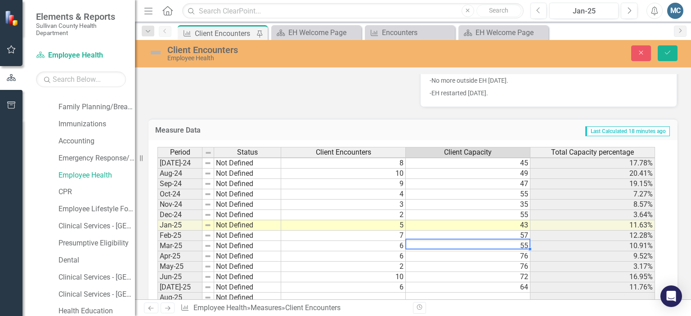
click at [502, 241] on td "55" at bounding box center [468, 246] width 125 height 10
type textarea "5"
click at [503, 231] on td "57" at bounding box center [468, 236] width 125 height 10
type textarea "5"
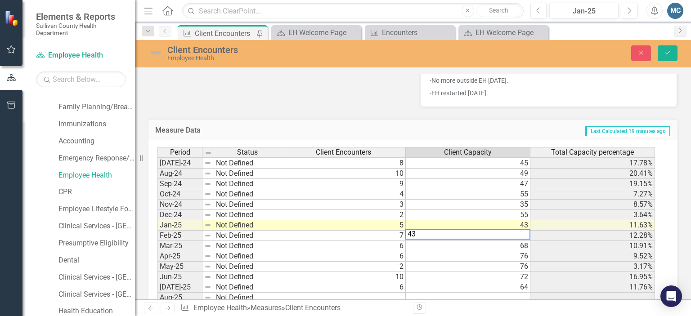
click at [502, 220] on td "43" at bounding box center [468, 225] width 125 height 10
type textarea "4"
click at [503, 212] on td "55" at bounding box center [468, 215] width 125 height 10
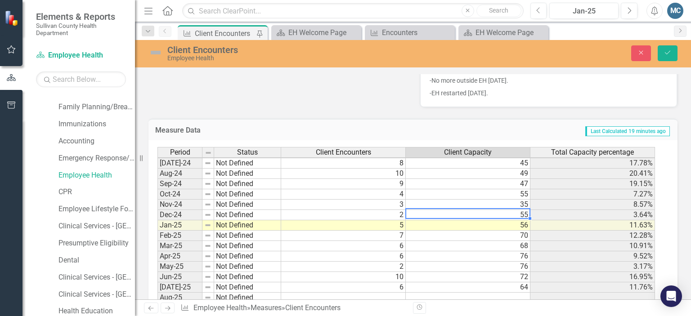
click at [503, 212] on td "55" at bounding box center [468, 215] width 125 height 10
type textarea "5"
click at [504, 203] on td "35" at bounding box center [468, 205] width 125 height 10
type textarea "3"
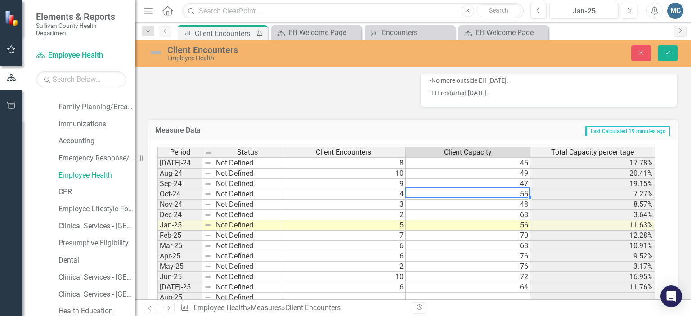
click at [505, 189] on td "55" at bounding box center [468, 194] width 125 height 10
type textarea "5"
click at [505, 179] on td "47" at bounding box center [468, 184] width 125 height 10
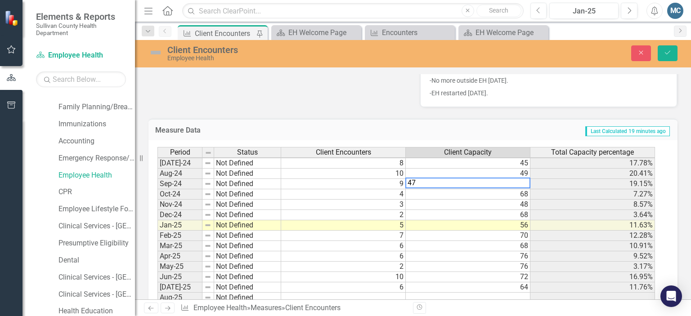
type textarea "4"
click at [497, 170] on td "49" at bounding box center [468, 174] width 125 height 10
type textarea "4"
click at [497, 170] on textarea "62" at bounding box center [467, 172] width 125 height 11
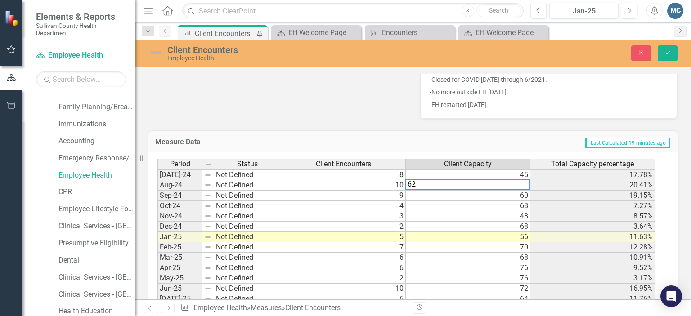
scroll to position [389, 0]
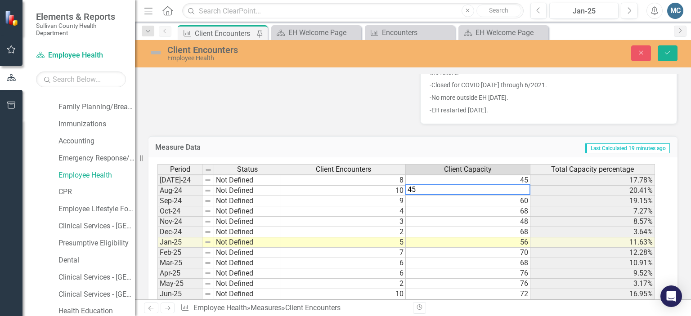
click at [492, 176] on td "45" at bounding box center [468, 180] width 125 height 10
type textarea "4"
type textarea "58"
click at [667, 54] on icon "Save" at bounding box center [667, 52] width 8 height 6
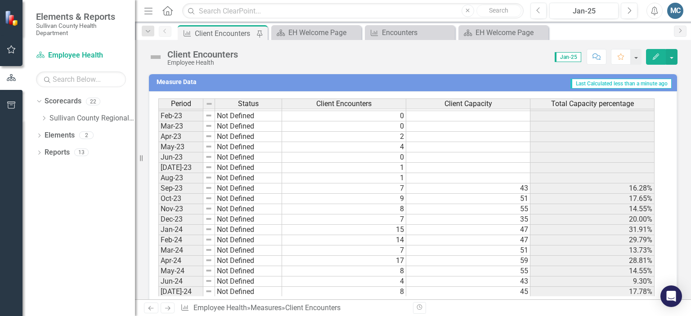
scroll to position [382, 0]
click at [455, 276] on tbody "Dec-21 Not Defined [DATE]-22 Not Defined [DATE]-22 Not Defined 0 Mar-22 Not Def…" at bounding box center [406, 156] width 496 height 383
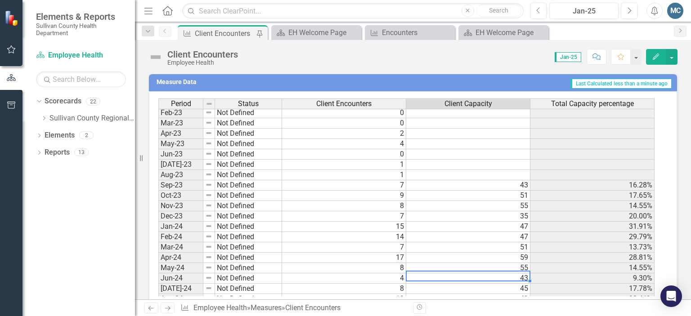
click at [462, 273] on td "43" at bounding box center [468, 278] width 124 height 10
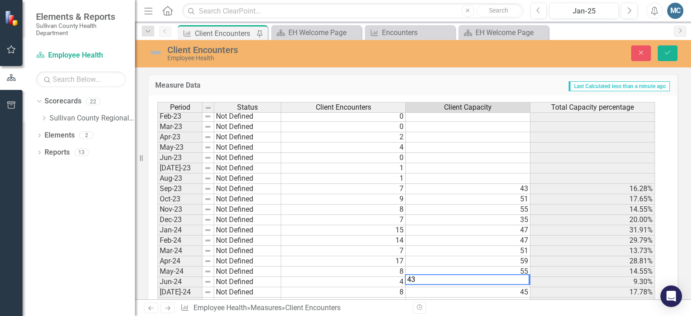
type textarea "4"
click at [462, 268] on td "55" at bounding box center [468, 272] width 125 height 10
type textarea "5"
click at [464, 259] on td "59" at bounding box center [468, 261] width 125 height 10
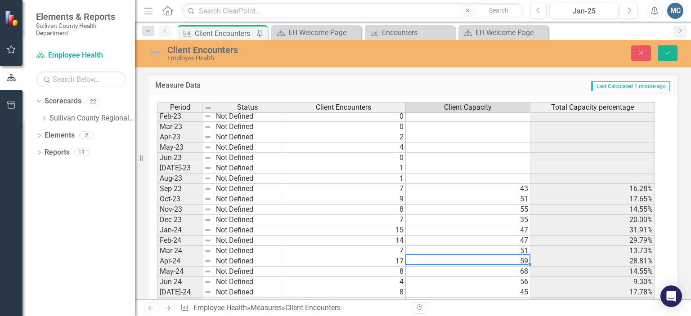
click at [464, 259] on td "59" at bounding box center [468, 261] width 125 height 10
type textarea "5"
click at [465, 246] on td "51" at bounding box center [468, 251] width 125 height 10
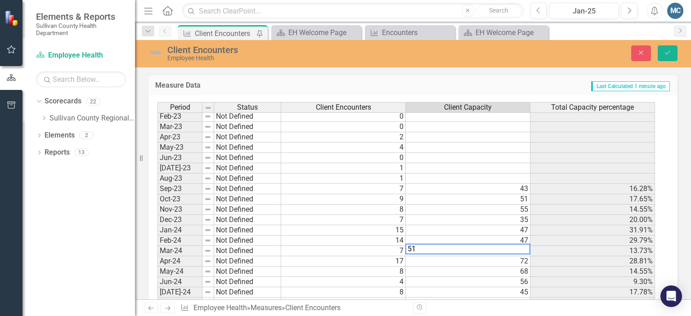
type textarea "5"
click at [466, 236] on td "47" at bounding box center [468, 241] width 125 height 10
type textarea "4"
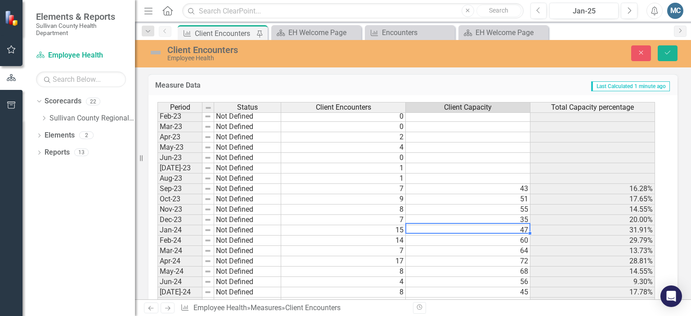
click at [470, 229] on td "47" at bounding box center [468, 230] width 125 height 10
type textarea "4"
click at [473, 220] on td "35" at bounding box center [468, 220] width 125 height 10
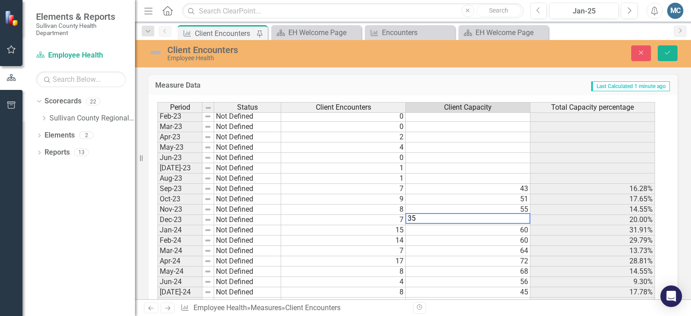
type textarea "3"
click at [476, 205] on td "55" at bounding box center [468, 210] width 125 height 10
type textarea "5"
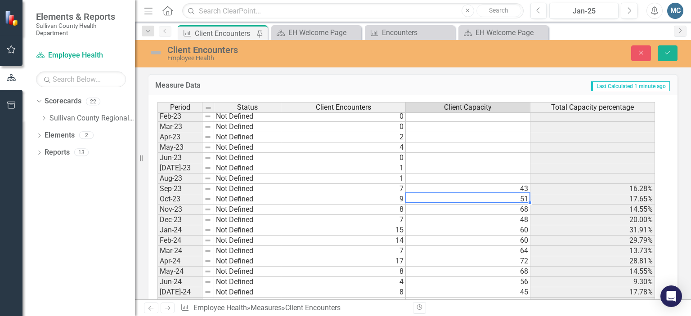
click at [477, 194] on td "51" at bounding box center [468, 199] width 125 height 10
type textarea "5"
click at [477, 185] on td "43" at bounding box center [468, 189] width 125 height 10
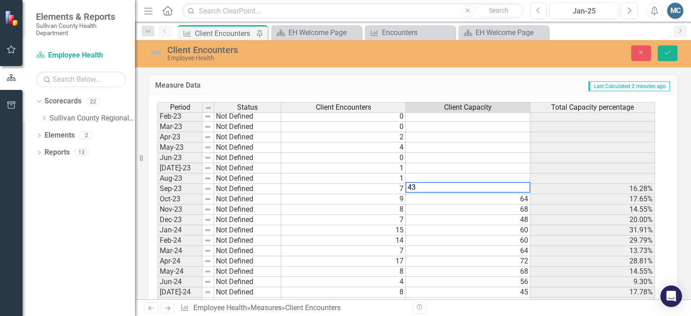
type textarea "4"
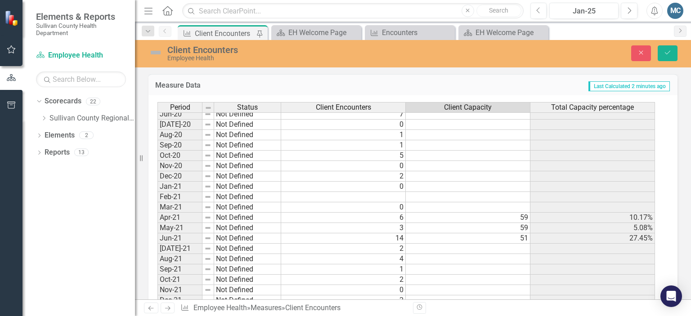
scroll to position [50, 0]
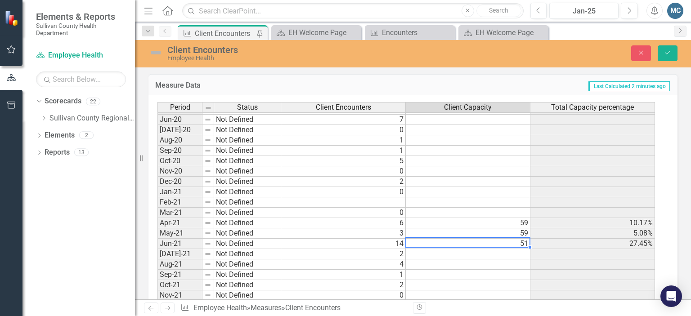
click at [486, 240] on tbody "Jan-20 Not Defined [DATE]-20 Not Defined [DATE]-20 Not Defined [DATE]-20 Not De…" at bounding box center [405, 202] width 497 height 280
click at [486, 240] on td "51" at bounding box center [468, 244] width 125 height 10
type textarea "5"
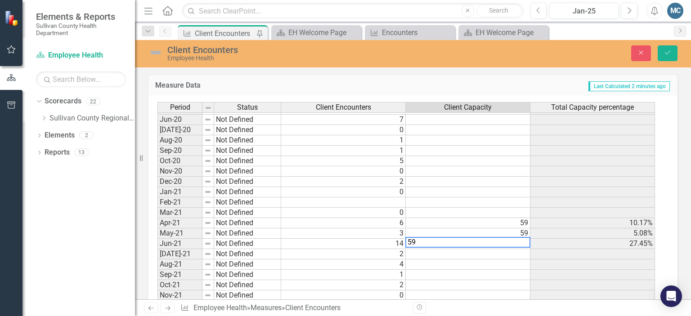
click at [489, 229] on td "59" at bounding box center [468, 233] width 125 height 10
type textarea "5"
click at [495, 218] on td "59" at bounding box center [468, 223] width 125 height 10
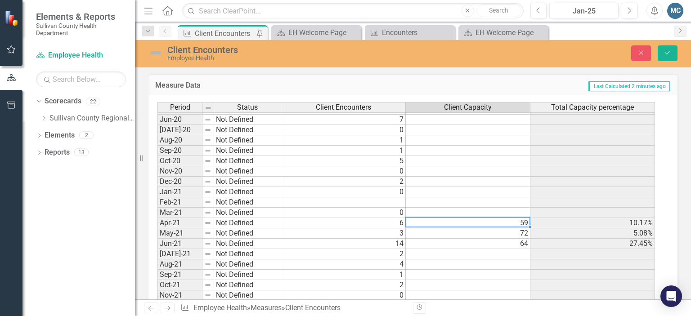
click at [495, 218] on td "59" at bounding box center [468, 223] width 125 height 10
type textarea "5"
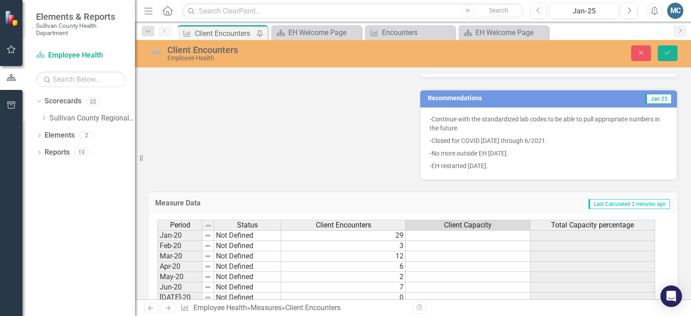
scroll to position [332, 0]
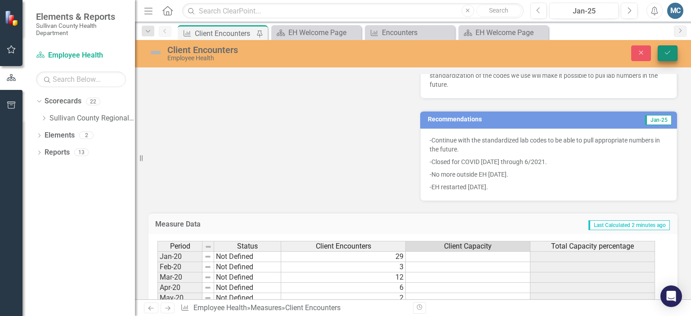
type textarea "72"
click at [666, 52] on icon "Save" at bounding box center [667, 52] width 8 height 6
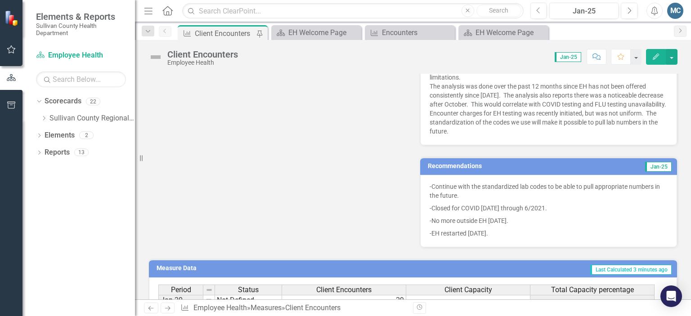
scroll to position [278, 0]
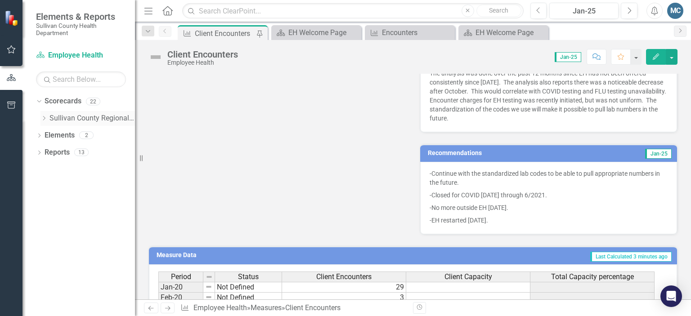
click at [45, 119] on icon "Dropdown" at bounding box center [43, 118] width 7 height 5
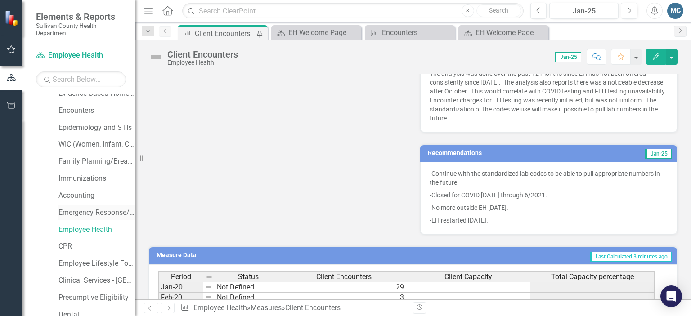
scroll to position [59, 0]
click at [81, 262] on link "Employee Lifestyle Focus" at bounding box center [96, 263] width 76 height 10
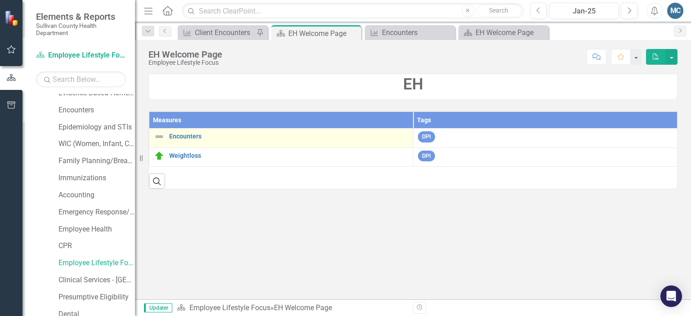
click at [183, 131] on div "Encounters" at bounding box center [281, 136] width 254 height 11
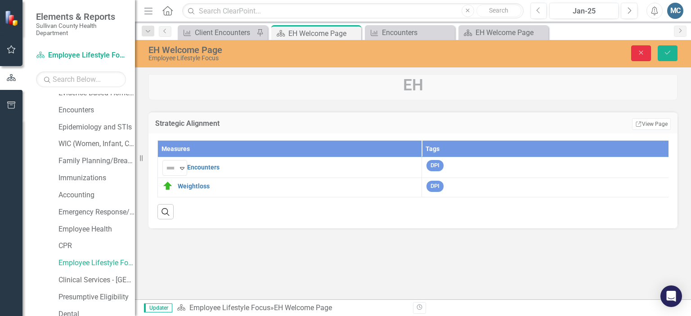
click at [633, 52] on button "Close" at bounding box center [641, 53] width 20 height 16
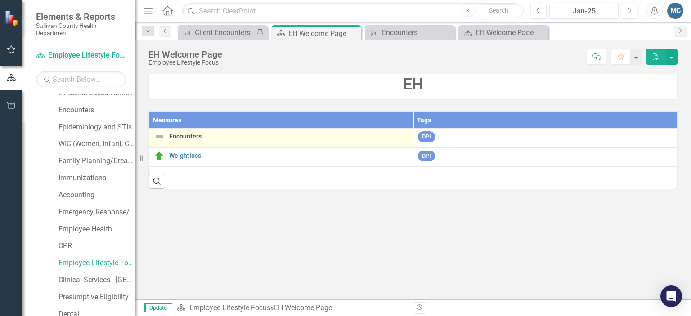
click at [193, 136] on link "Encounters" at bounding box center [288, 136] width 239 height 7
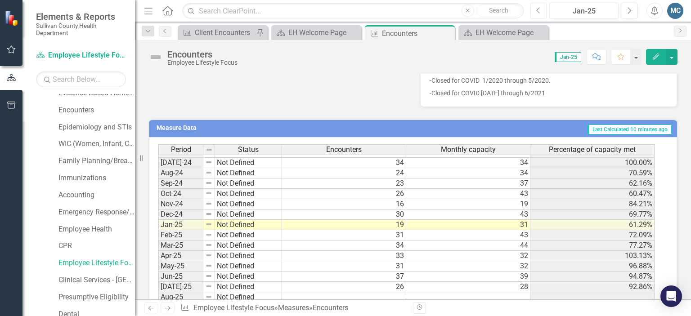
click at [537, 9] on icon "Previous" at bounding box center [538, 11] width 5 height 8
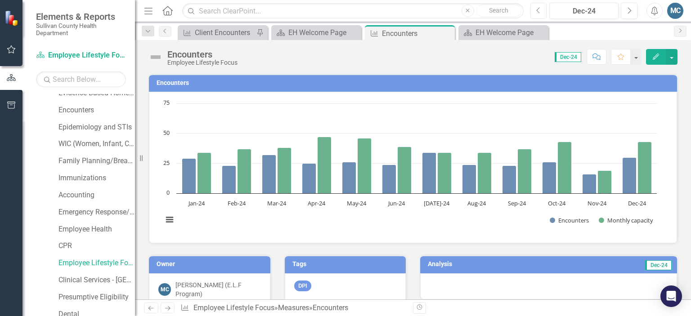
click at [537, 11] on icon "button" at bounding box center [538, 10] width 4 height 6
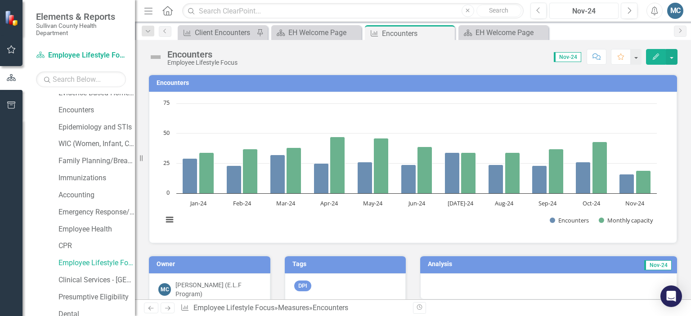
click at [605, 11] on div "Nov-24" at bounding box center [583, 11] width 63 height 11
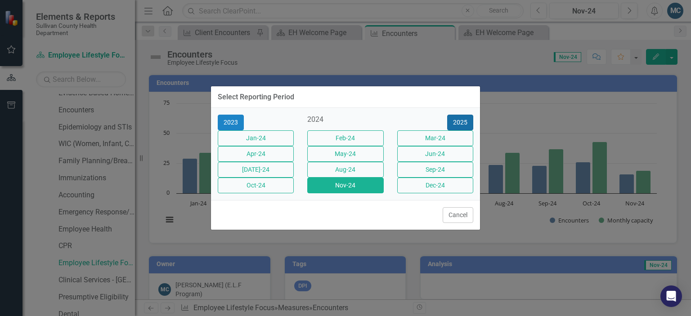
click at [462, 115] on button "2025" at bounding box center [460, 123] width 26 height 16
click at [350, 115] on div "2025" at bounding box center [345, 120] width 76 height 10
click at [347, 115] on div "2025" at bounding box center [345, 120] width 76 height 10
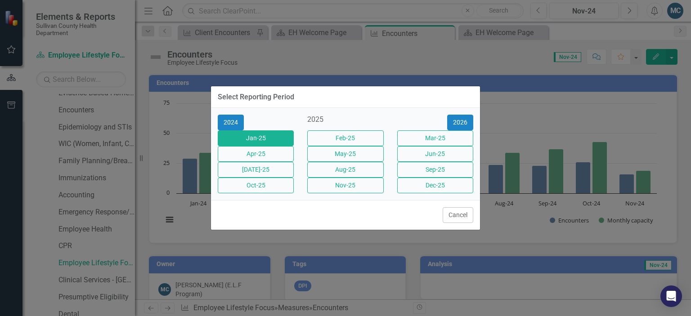
click at [277, 133] on button "Jan-25" at bounding box center [256, 138] width 76 height 16
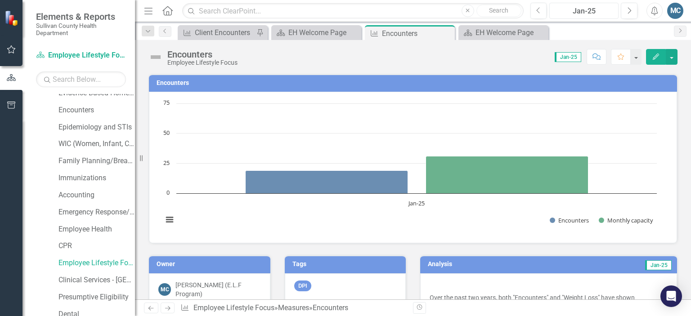
click at [574, 10] on div "Jan-25" at bounding box center [583, 11] width 63 height 11
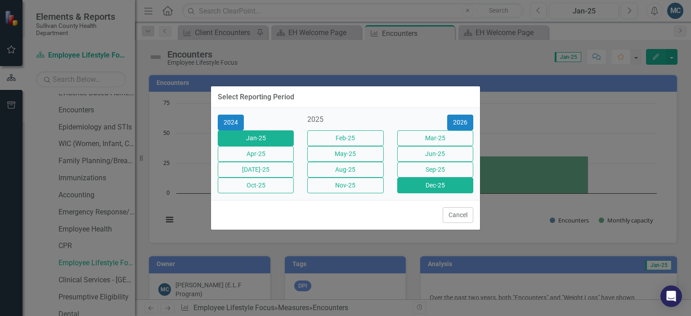
click at [415, 193] on button "Dec-25" at bounding box center [435, 186] width 76 height 16
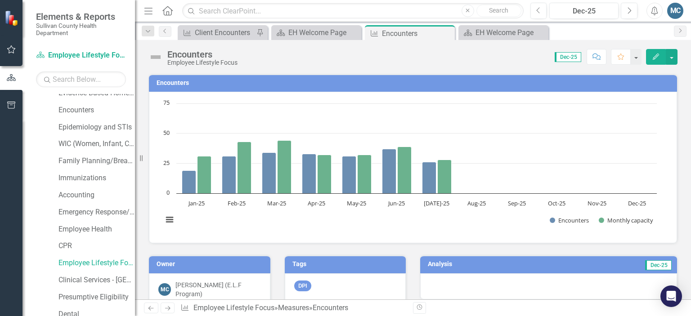
click at [508, 60] on div "Score: N/A Dec-25 Completed Comment Favorite Edit" at bounding box center [459, 56] width 435 height 15
